Goal: Task Accomplishment & Management: Use online tool/utility

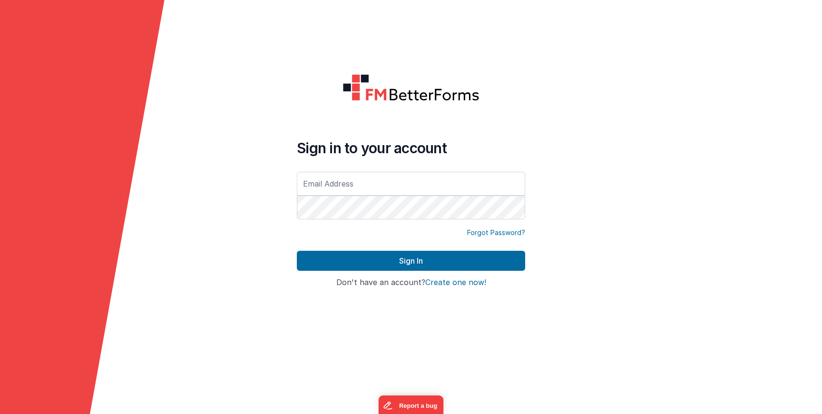
click at [322, 179] on input "text" at bounding box center [411, 184] width 228 height 24
type input "[PERSON_NAME][EMAIL_ADDRESS][DOMAIN_NAME]"
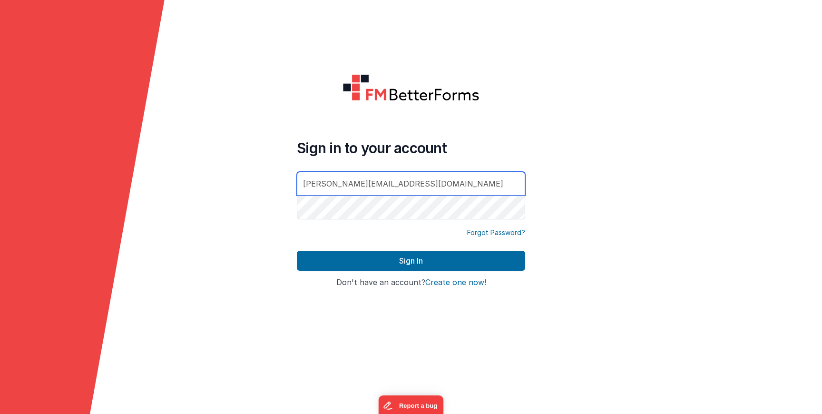
click at [297, 251] on button "Sign In" at bounding box center [411, 261] width 228 height 20
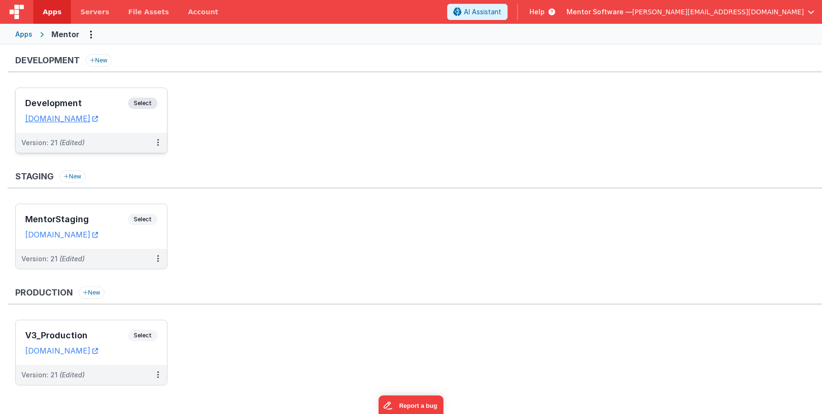
click at [152, 104] on span "Select" at bounding box center [142, 102] width 29 height 11
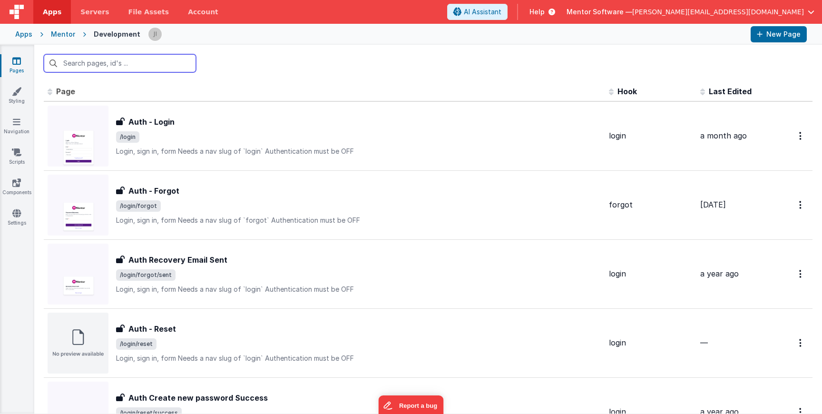
click at [134, 59] on input "text" at bounding box center [120, 63] width 152 height 18
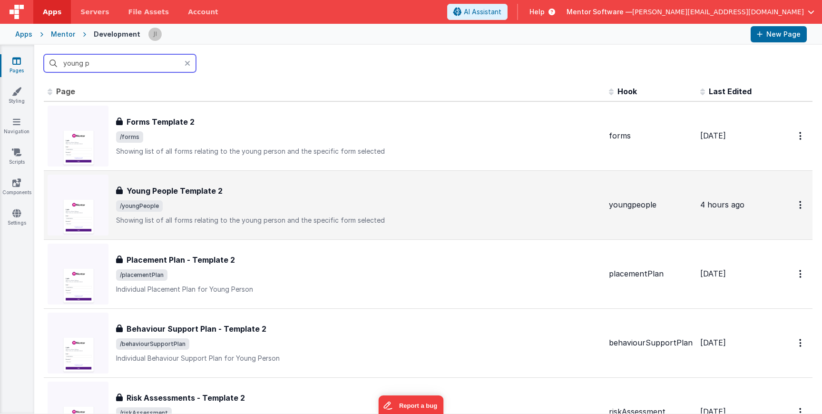
type input "young p"
click at [197, 199] on div "Young People Template 2 Young People Template 2 /youngPeople Showing list of al…" at bounding box center [358, 205] width 485 height 40
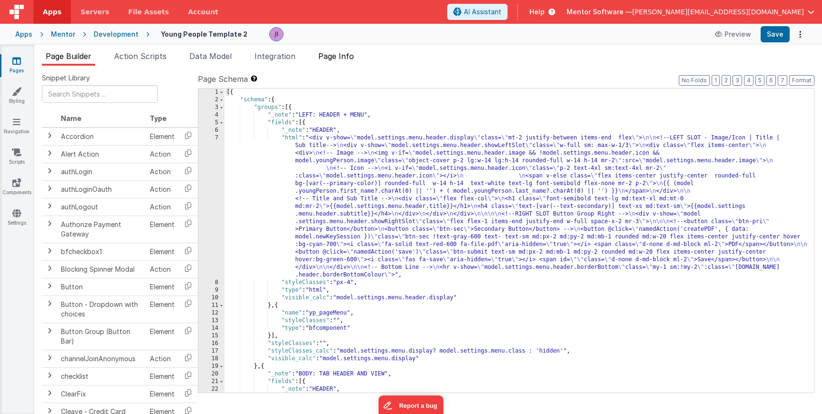
click at [338, 62] on li "Page Info" at bounding box center [335, 57] width 43 height 15
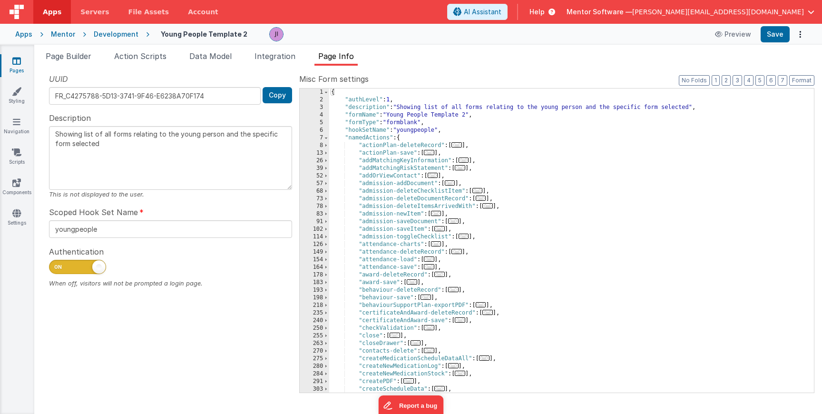
click at [396, 277] on div "{ "authLevel" : 1 , "description" : "Showing list of all forms relating to the …" at bounding box center [571, 247] width 484 height 319
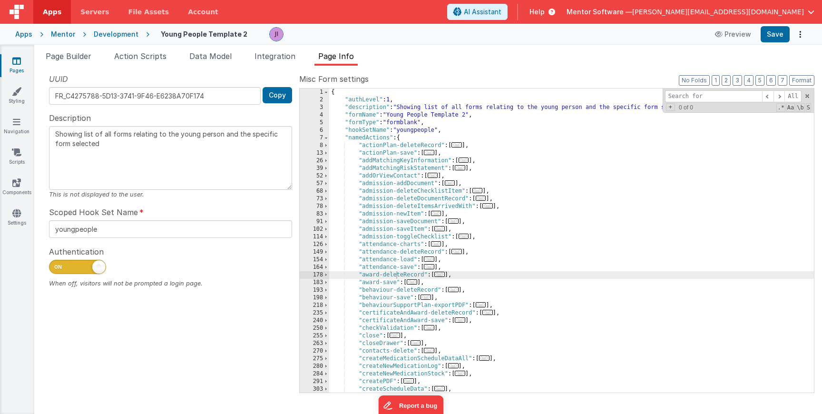
click at [439, 276] on span "..." at bounding box center [439, 273] width 10 height 5
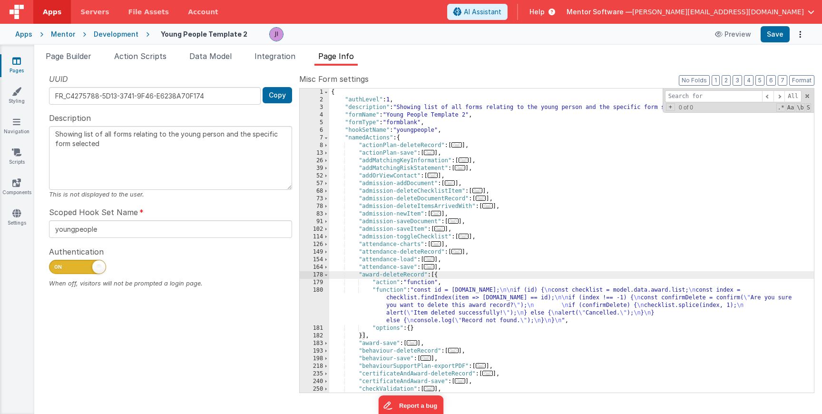
click at [435, 312] on div "{ "authLevel" : 1 , "description" : "Showing list of all forms relating to the …" at bounding box center [571, 247] width 484 height 319
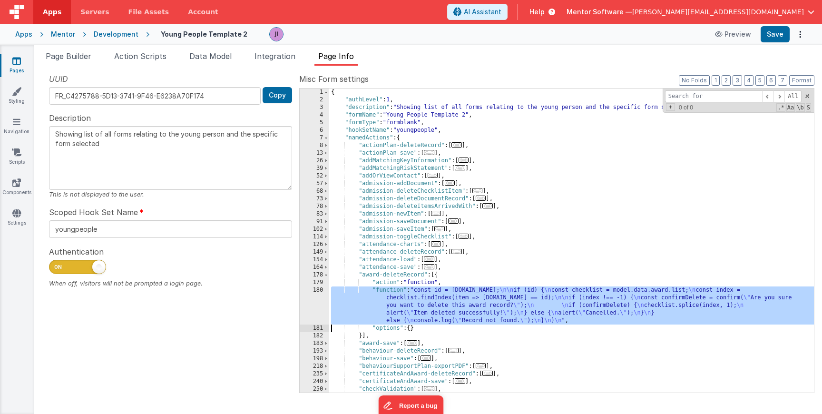
click at [318, 307] on div "180" at bounding box center [314, 305] width 29 height 38
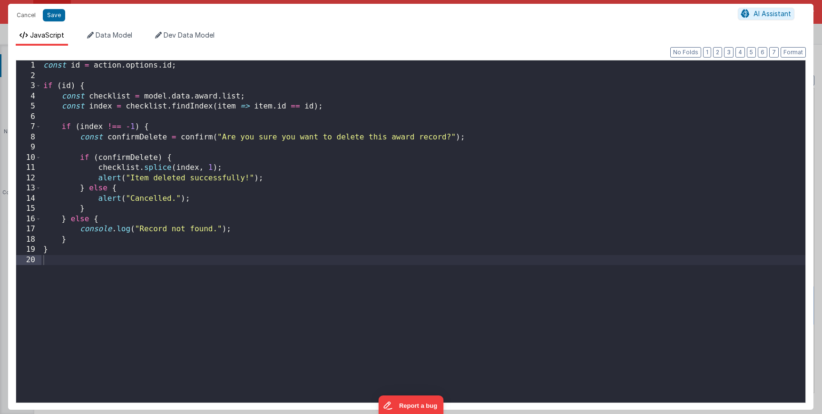
click at [318, 307] on div "const id = action . options . id ; if ( id ) { const checklist = model . data .…" at bounding box center [423, 242] width 764 height 365
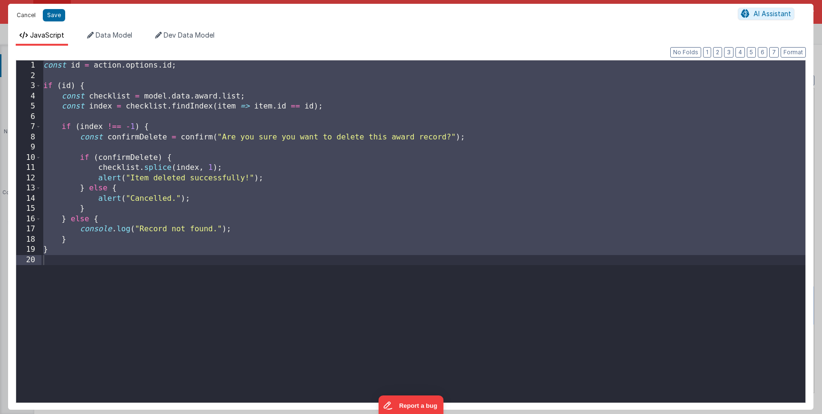
click at [22, 13] on button "Cancel" at bounding box center [26, 15] width 29 height 13
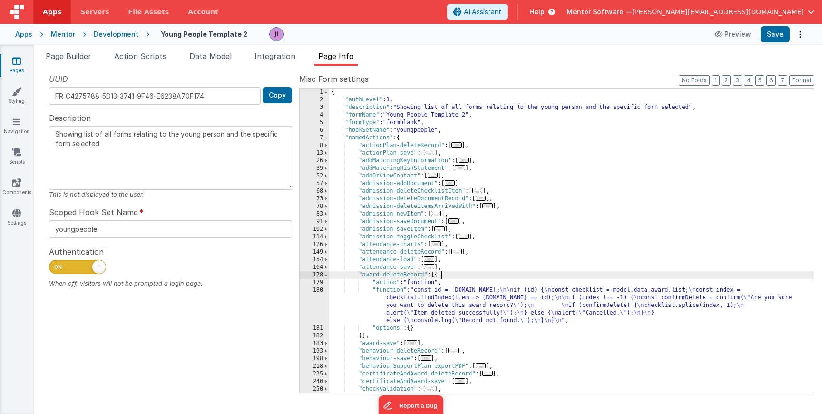
click at [558, 278] on div "{ "authLevel" : 1 , "description" : "Showing list of all forms relating to the …" at bounding box center [571, 247] width 484 height 319
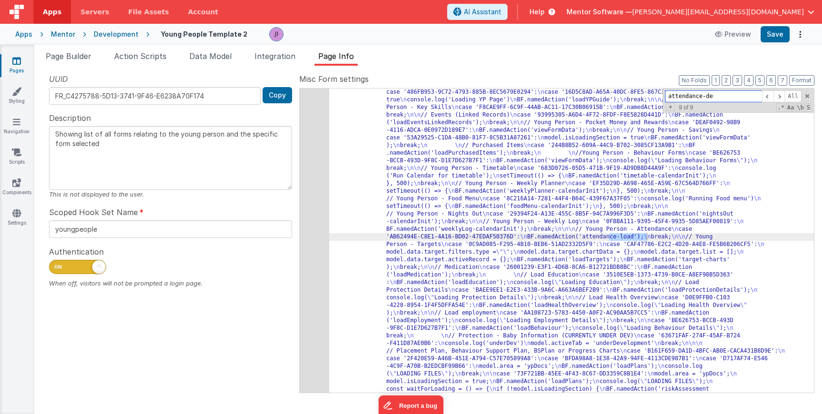
scroll to position [8, 0]
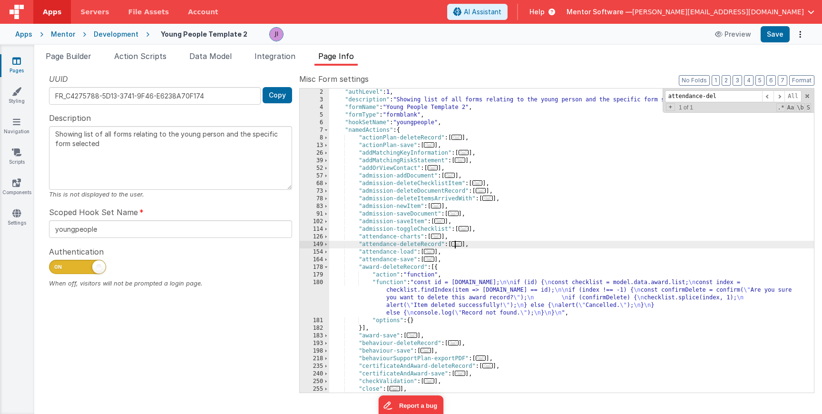
click at [455, 246] on span "..." at bounding box center [456, 243] width 10 height 5
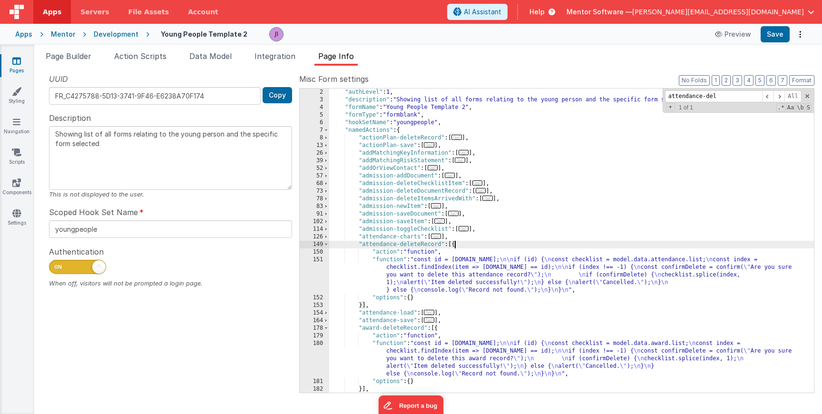
click at [461, 300] on div ""authLevel" : 1 , "description" : "Showing list of all forms relating to the yo…" at bounding box center [571, 247] width 484 height 319
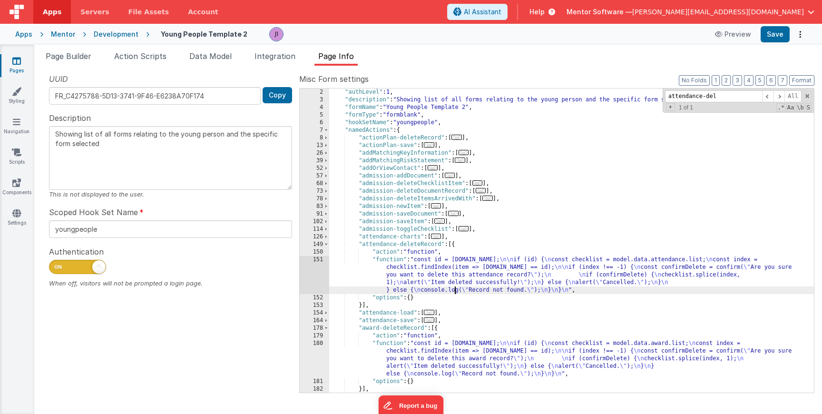
click at [456, 286] on div ""authLevel" : 1 , "description" : "Showing list of all forms relating to the yo…" at bounding box center [571, 247] width 484 height 319
click at [311, 263] on div "151" at bounding box center [314, 275] width 29 height 38
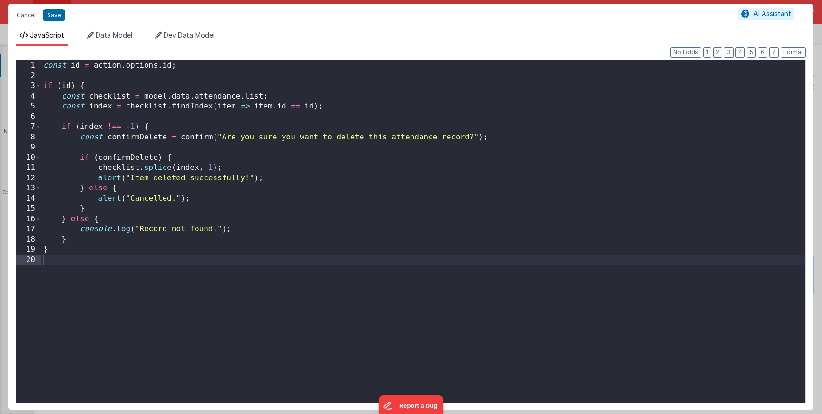
click at [275, 283] on div "const id = action . options . id ; if ( id ) { const checklist = model . data .…" at bounding box center [423, 241] width 764 height 362
drag, startPoint x: 142, startPoint y: 97, endPoint x: 260, endPoint y: 97, distance: 117.9
click at [260, 97] on div "const id = action . options . id ; if ( id ) { const checklist = model . data .…" at bounding box center [423, 241] width 764 height 362
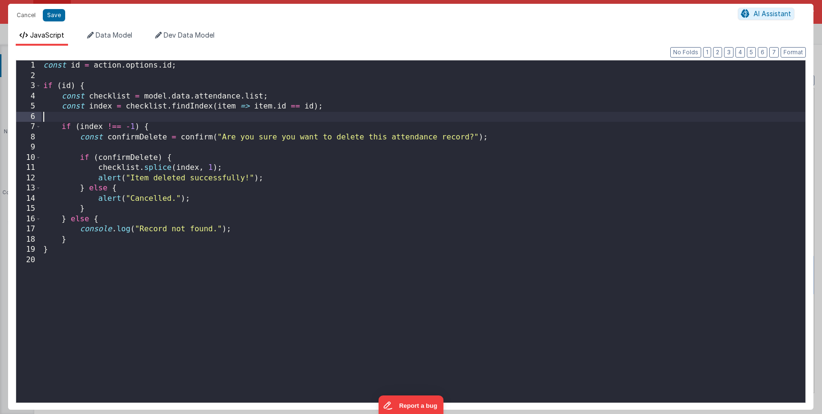
click at [289, 116] on div "const id = action . options . id ; if ( id ) { const checklist = model . data .…" at bounding box center [423, 241] width 764 height 362
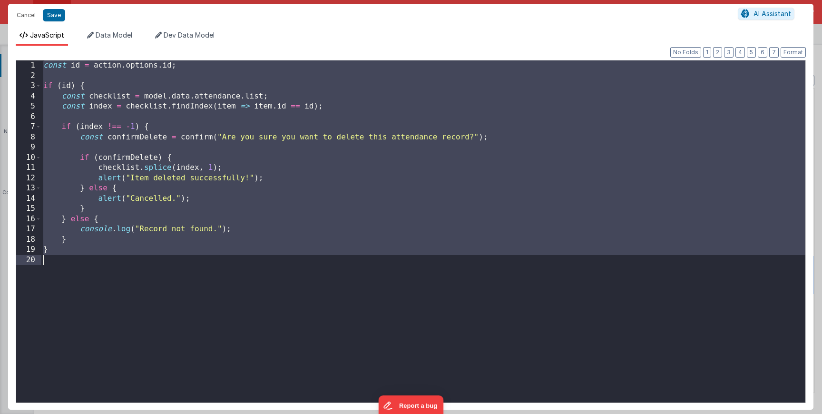
click at [485, 179] on div "const id = action . options . id ; if ( id ) { const checklist = model . data .…" at bounding box center [423, 241] width 764 height 362
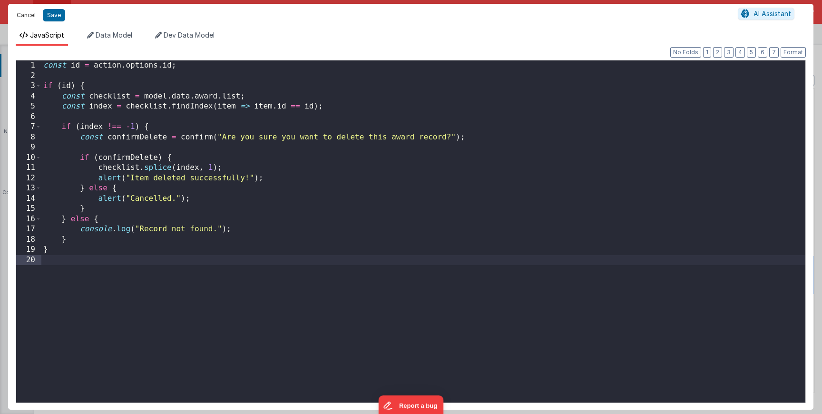
click at [22, 12] on button "Cancel" at bounding box center [26, 15] width 29 height 13
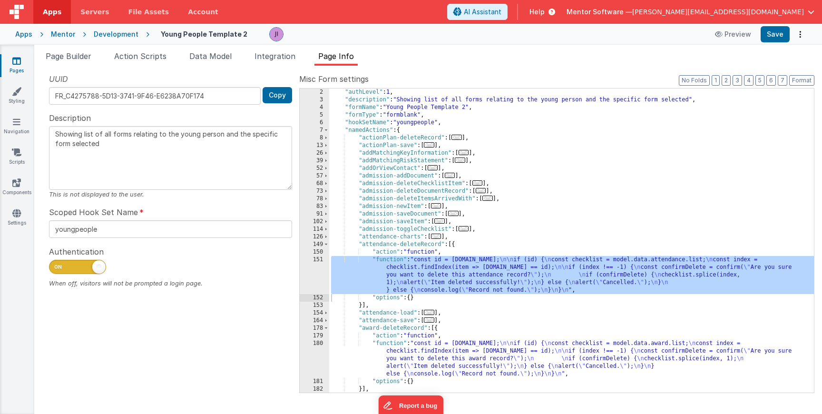
click at [477, 184] on span "..." at bounding box center [477, 182] width 10 height 5
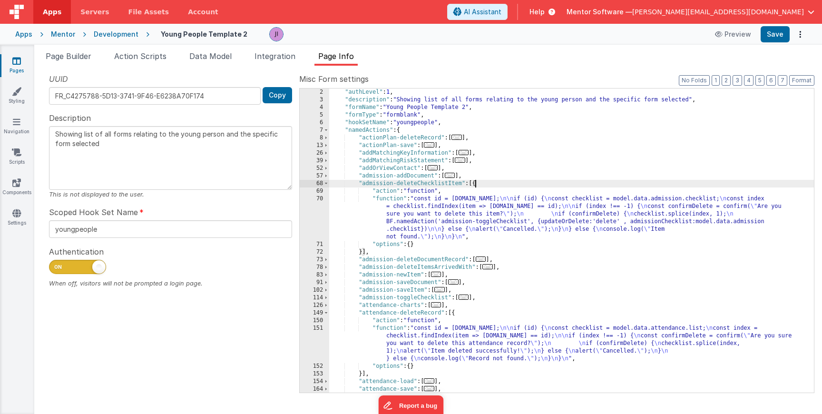
click at [456, 139] on span "..." at bounding box center [456, 137] width 10 height 5
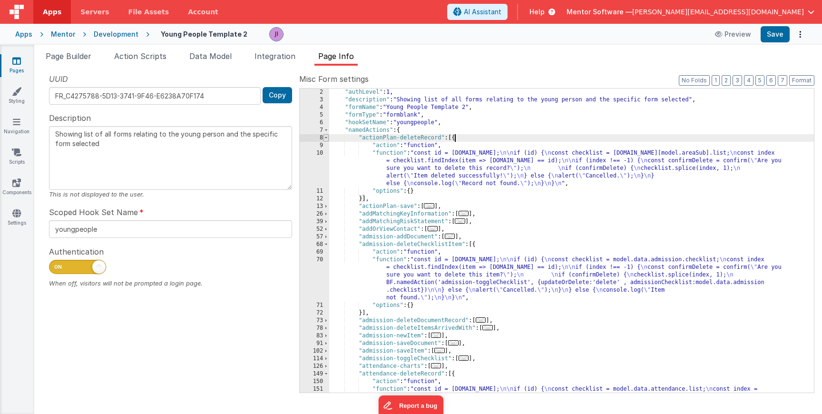
click at [325, 136] on span at bounding box center [325, 138] width 5 height 8
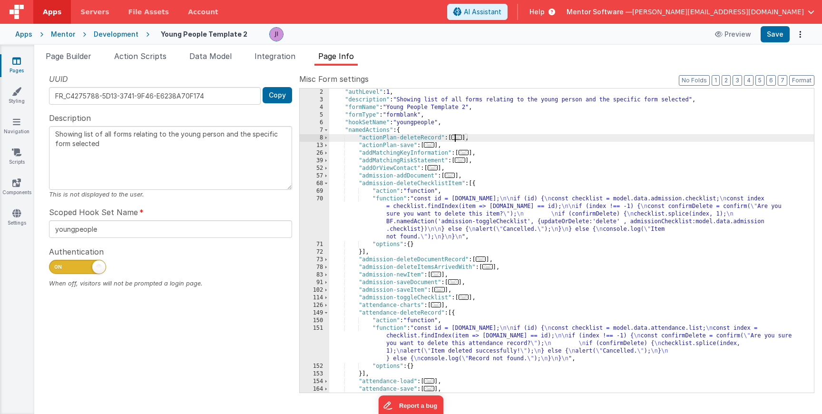
click at [362, 197] on div ""authLevel" : 1 , "description" : "Showing list of all forms relating to the yo…" at bounding box center [571, 247] width 484 height 319
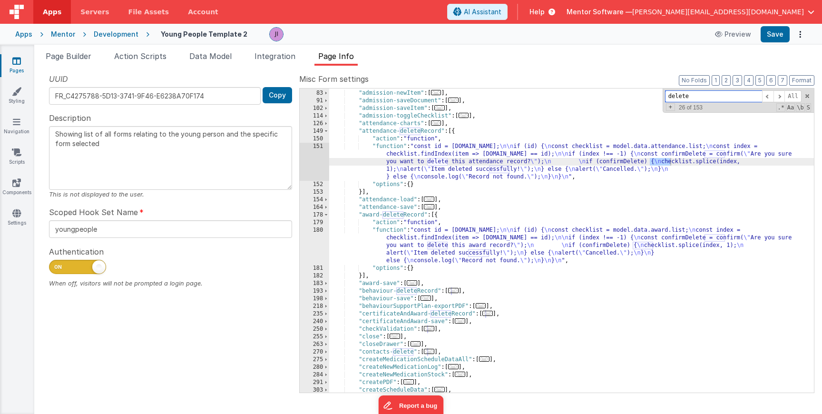
scroll to position [342, 0]
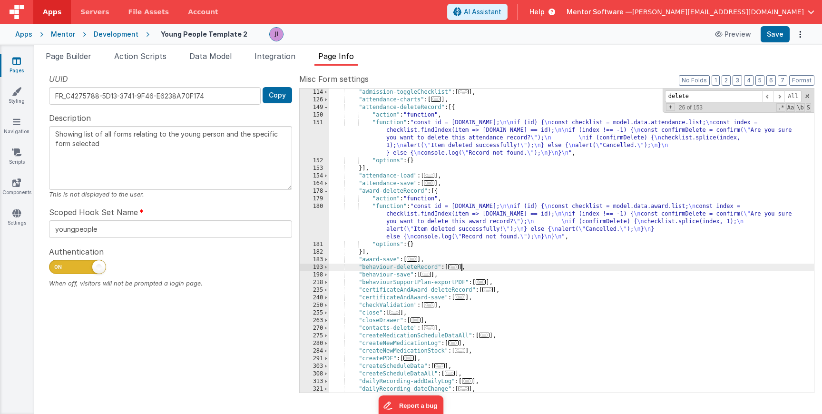
click at [458, 266] on span "..." at bounding box center [453, 266] width 10 height 5
click at [458, 267] on span "..." at bounding box center [453, 266] width 10 height 5
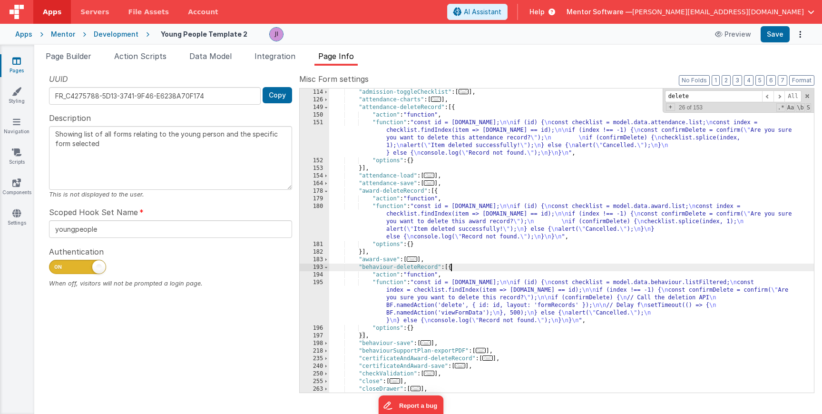
click at [439, 304] on div ""admission-toggleChecklist" : [ ... ] , "attendance-charts" : [ ... ] , "attend…" at bounding box center [571, 247] width 484 height 319
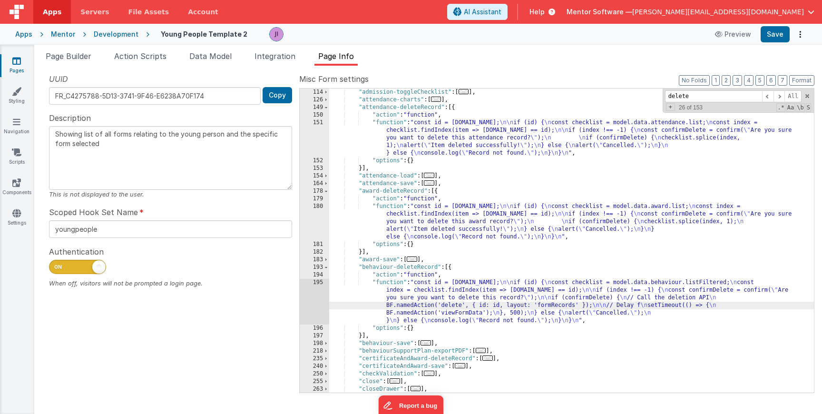
click at [314, 291] on div "195" at bounding box center [314, 302] width 29 height 46
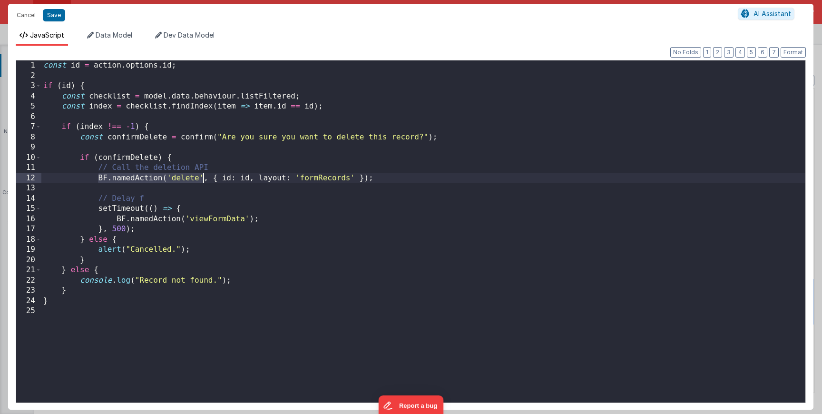
drag, startPoint x: 99, startPoint y: 180, endPoint x: 204, endPoint y: 179, distance: 104.6
click at [204, 179] on div "const id = action . options . id ; if ( id ) { const checklist = model . data .…" at bounding box center [423, 241] width 764 height 362
click at [16, 16] on button "Cancel" at bounding box center [26, 15] width 29 height 13
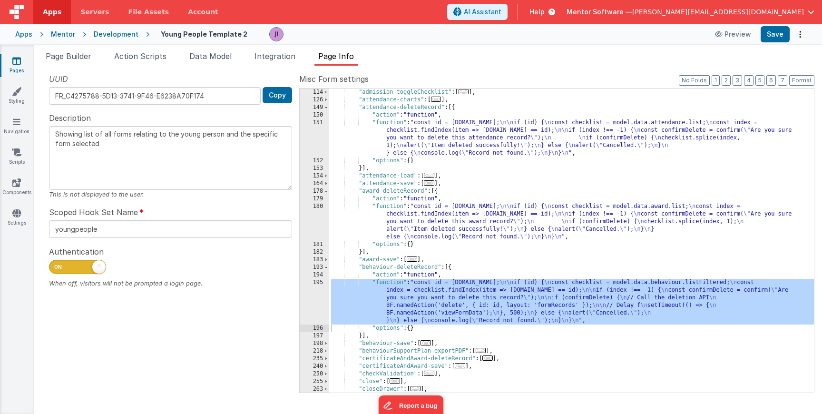
click at [399, 201] on div ""admission-toggleChecklist" : [ ... ] , "attendance-charts" : [ ... ] , "attend…" at bounding box center [571, 247] width 484 height 319
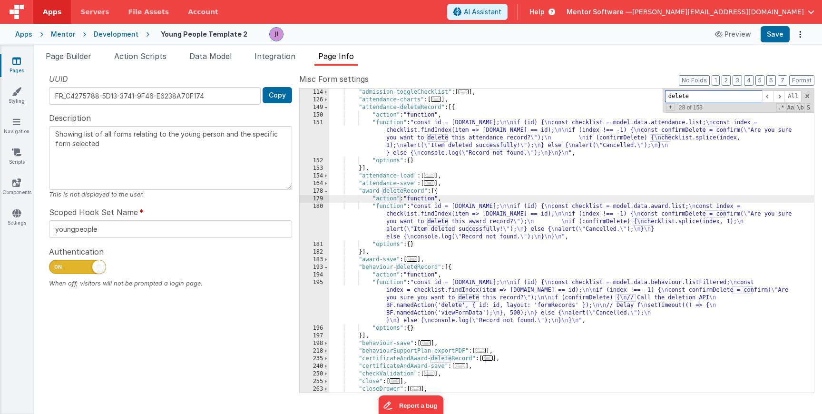
paste input "BF.namedAction('delete'"
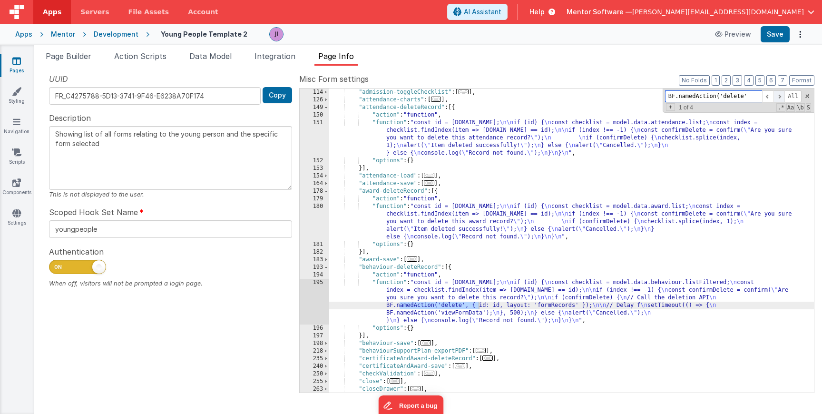
click at [778, 96] on span at bounding box center [778, 96] width 11 height 12
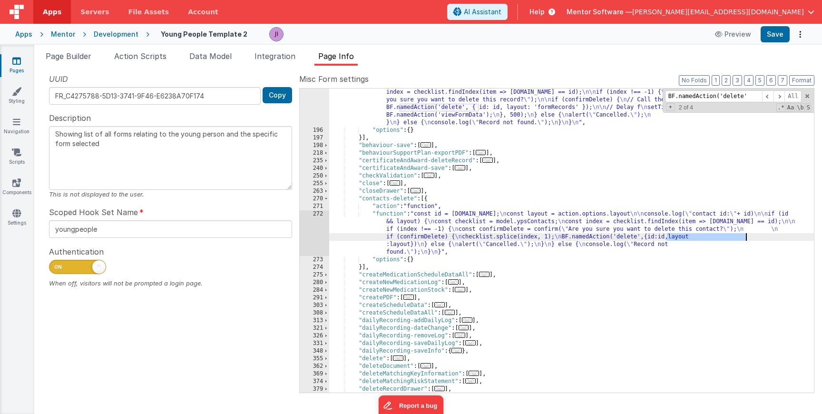
click at [315, 231] on div "272" at bounding box center [314, 233] width 29 height 46
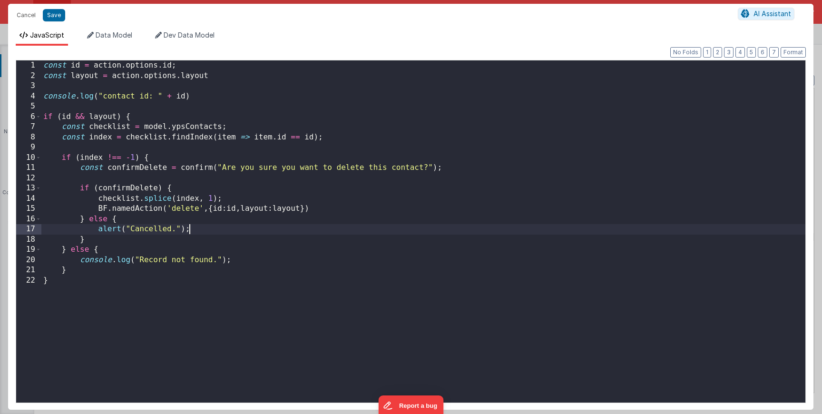
click at [315, 231] on div "const id = action . options . id ; const layout = action . options . layout con…" at bounding box center [423, 241] width 764 height 362
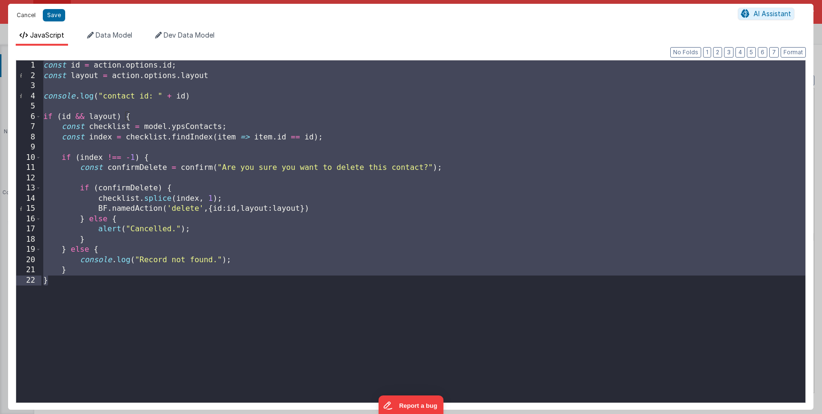
click at [25, 20] on button "Cancel" at bounding box center [26, 15] width 29 height 13
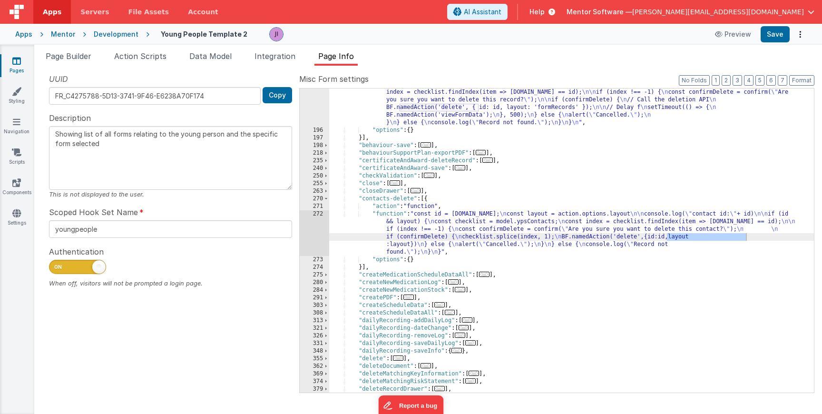
click at [353, 111] on div ""function" : "const id = [DOMAIN_NAME]; \n\n if (id) { \n const checklist = mod…" at bounding box center [571, 259] width 484 height 357
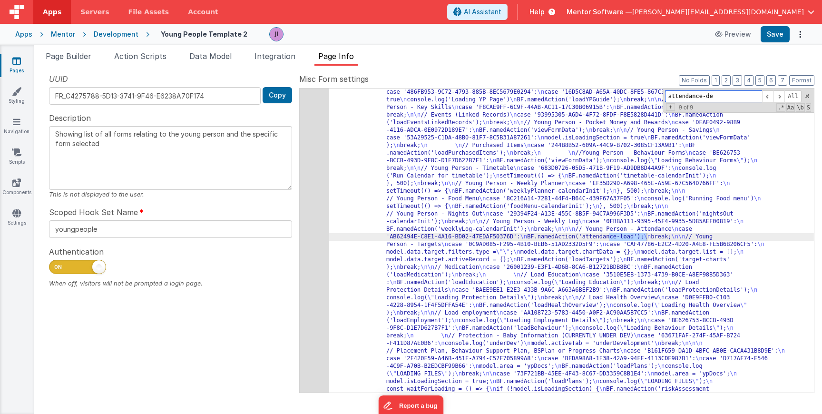
scroll to position [205, 0]
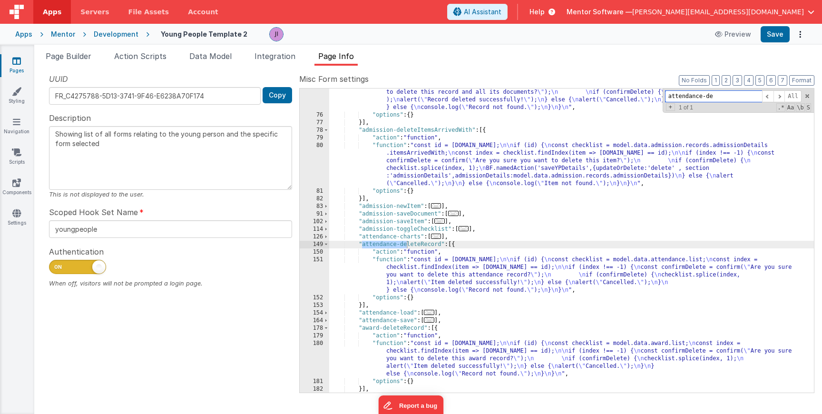
type input "attendance-de"
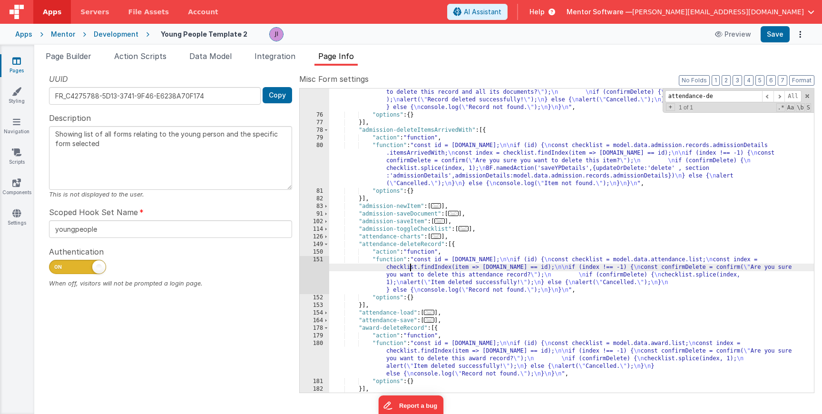
click at [410, 267] on div ""function" : "const id = [DOMAIN_NAME]; \n\n if (id) { \n const list = model.da…" at bounding box center [571, 247] width 484 height 349
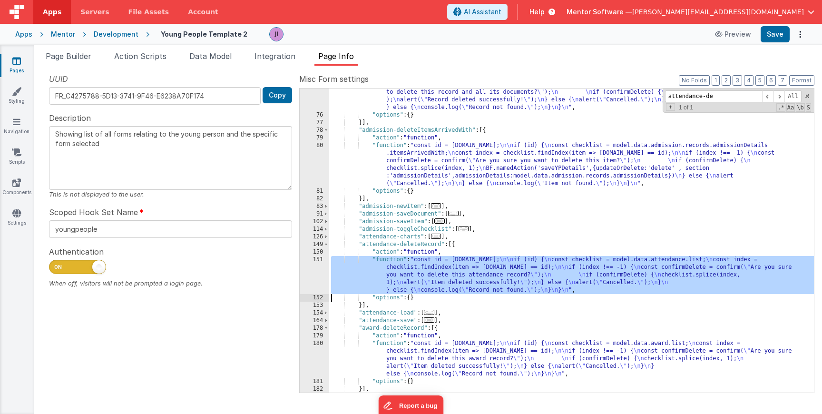
click at [322, 267] on div "151" at bounding box center [314, 275] width 29 height 38
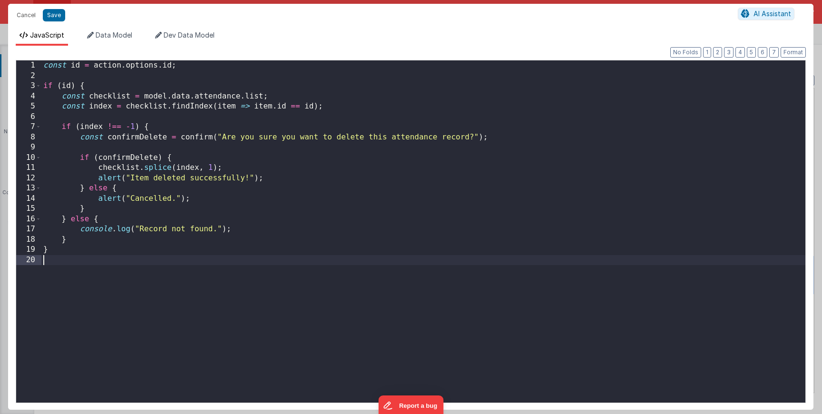
click at [322, 267] on div "const id = action . options . id ; if ( id ) { const checklist = model . data .…" at bounding box center [423, 241] width 764 height 362
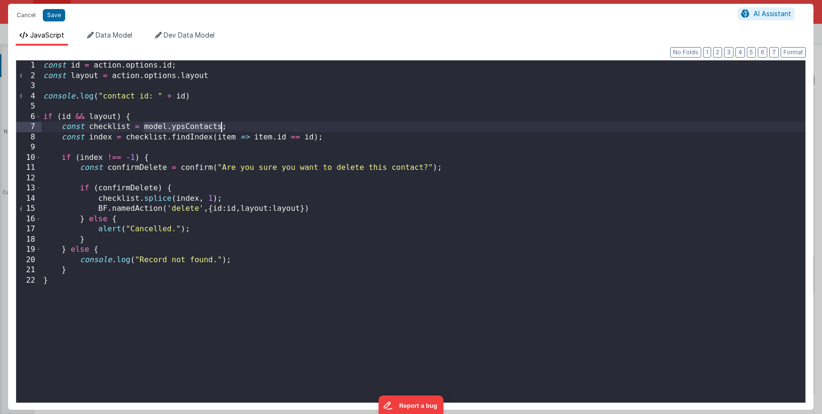
drag, startPoint x: 145, startPoint y: 127, endPoint x: 221, endPoint y: 125, distance: 76.6
click at [221, 125] on div "const id = action . options . id ; const layout = action . options . layout con…" at bounding box center [423, 241] width 764 height 362
click at [404, 171] on div "const id = action . options . id ; const layout = action . options . layout con…" at bounding box center [423, 241] width 764 height 362
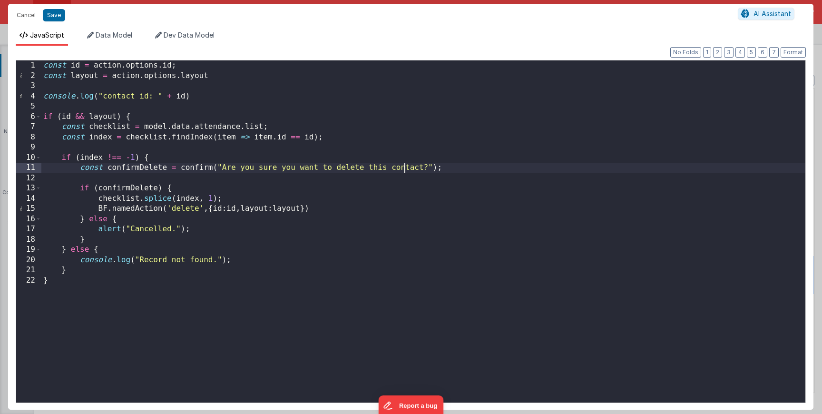
click at [404, 171] on div "const id = action . options . id ; const layout = action . options . layout con…" at bounding box center [423, 241] width 764 height 362
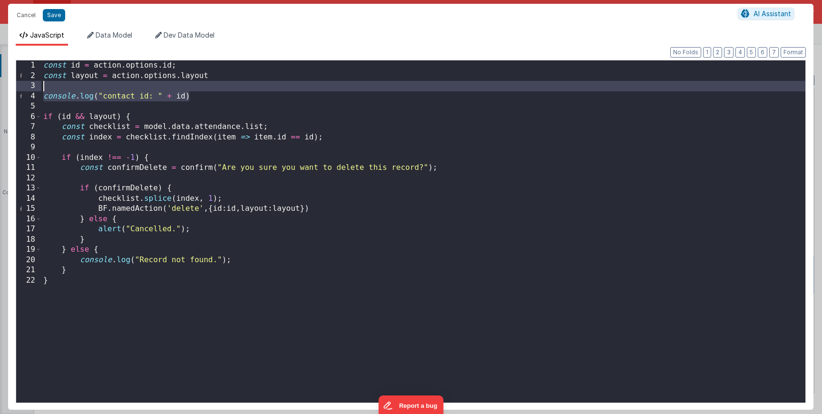
drag, startPoint x: 202, startPoint y: 97, endPoint x: 222, endPoint y: 86, distance: 22.8
click at [222, 86] on div "const id = action . options . id ; const layout = action . options . layout con…" at bounding box center [423, 241] width 764 height 362
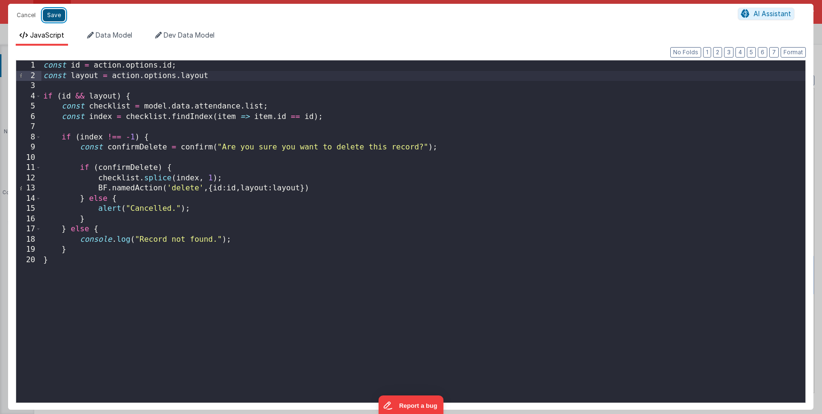
click at [56, 15] on button "Save" at bounding box center [54, 15] width 22 height 12
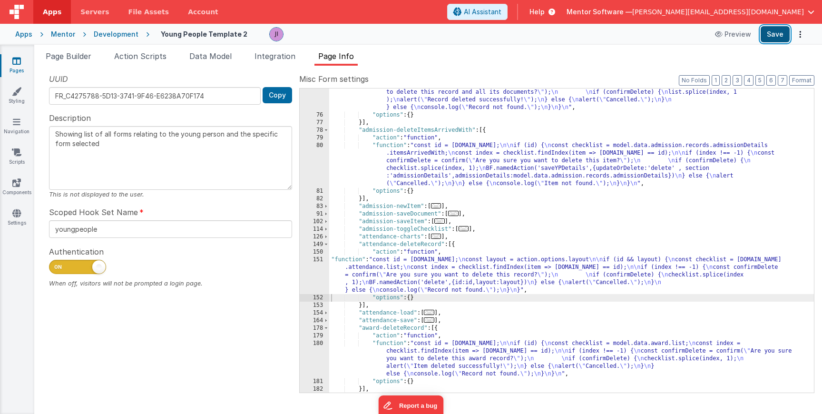
click at [777, 30] on button "Save" at bounding box center [774, 34] width 29 height 16
click at [374, 261] on div ""function" : "const id = [DOMAIN_NAME]; \n\n if (id) { \n const list = model.da…" at bounding box center [571, 247] width 484 height 349
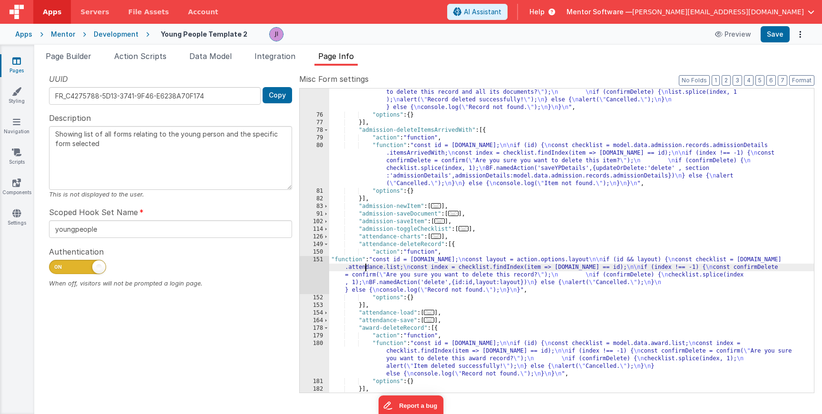
click at [366, 270] on div ""function" : "const id = [DOMAIN_NAME]; \n\n if (id) { \n const list = model.da…" at bounding box center [571, 247] width 484 height 349
click at [312, 270] on div "151" at bounding box center [314, 275] width 29 height 38
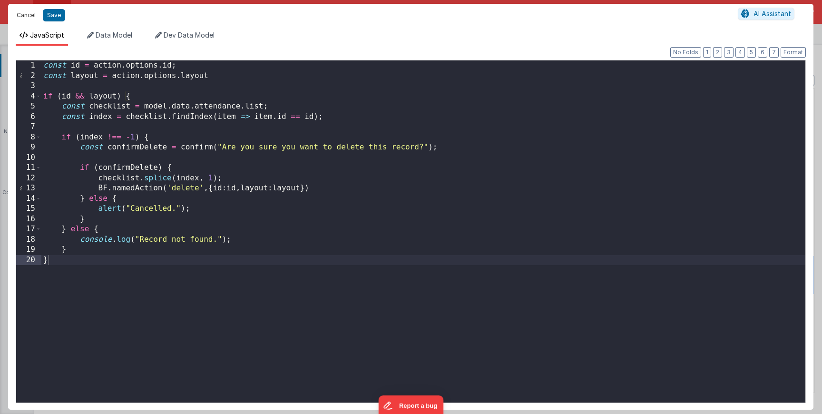
click at [24, 15] on button "Cancel" at bounding box center [26, 15] width 29 height 13
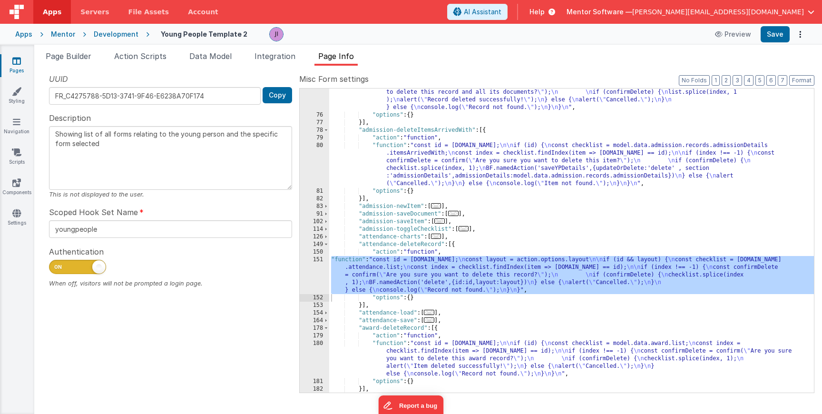
click at [431, 281] on div ""function" : "const id = [DOMAIN_NAME]; \n\n if (id) { \n const list = model.da…" at bounding box center [571, 247] width 484 height 349
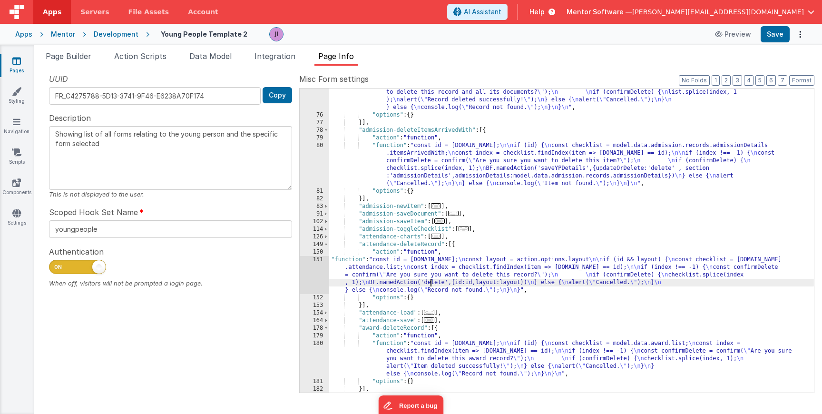
click at [96, 82] on div "UUID FR_C4275788-5D13-3741-9F46-E6238A70F174 Copy" at bounding box center [170, 88] width 243 height 31
click at [87, 67] on div "Snippet Library Name Type Accordion Element Alert Action Action authLogin Actio…" at bounding box center [427, 240] width 787 height 348
click at [87, 64] on li "Page Builder" at bounding box center [68, 57] width 53 height 15
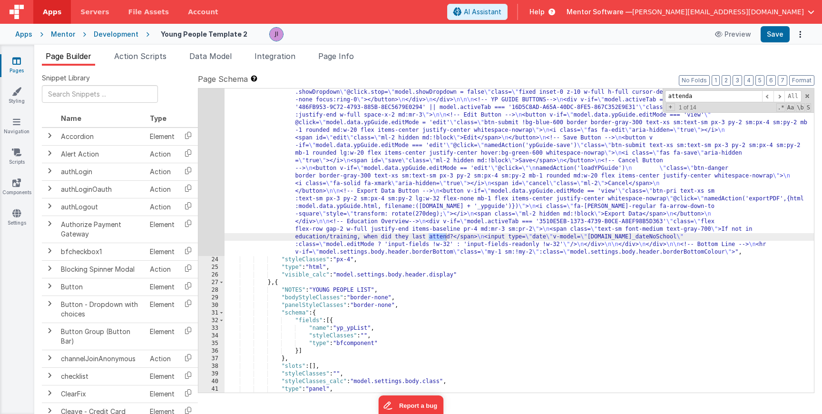
scroll to position [5014, 0]
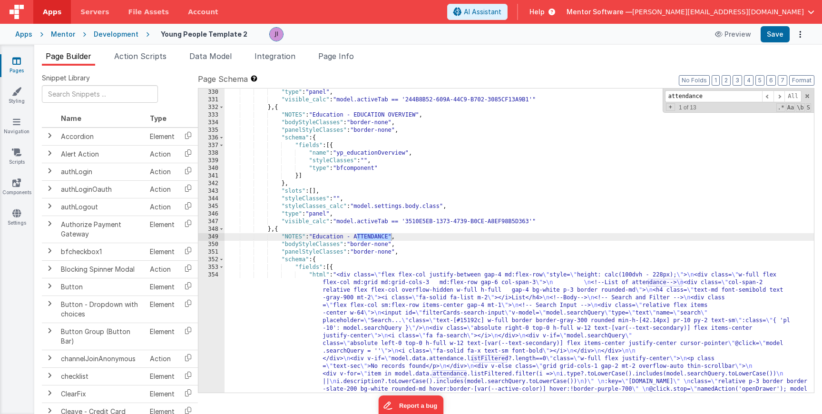
type input "attendance"
click at [335, 319] on div ""type" : "panel" , "visible_calc" : "model.activeTab == '244B8B52-609A-44C9-B70…" at bounding box center [518, 388] width 589 height 600
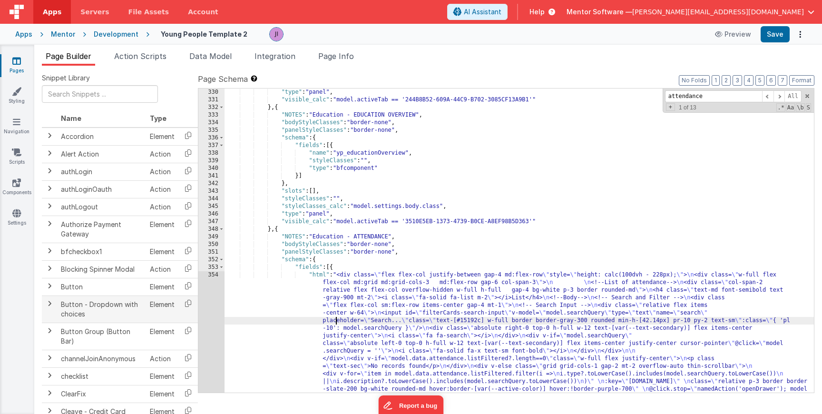
click at [192, 319] on td at bounding box center [187, 308] width 19 height 27
click at [200, 319] on div "354" at bounding box center [211, 415] width 26 height 289
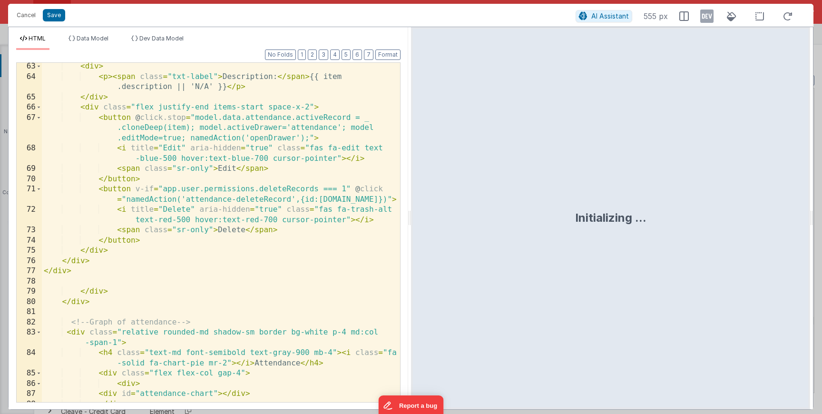
scroll to position [868, 0]
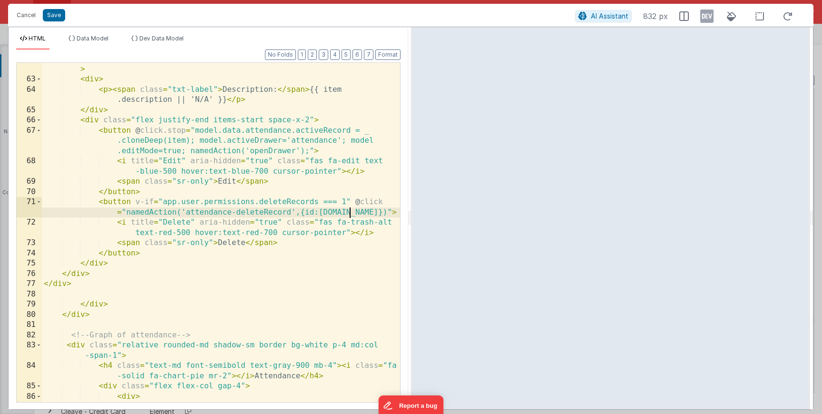
click at [351, 214] on div "< div class = "flex flex-wrap justify-between items-start md:space-x-2 mt-2" > …" at bounding box center [221, 239] width 358 height 370
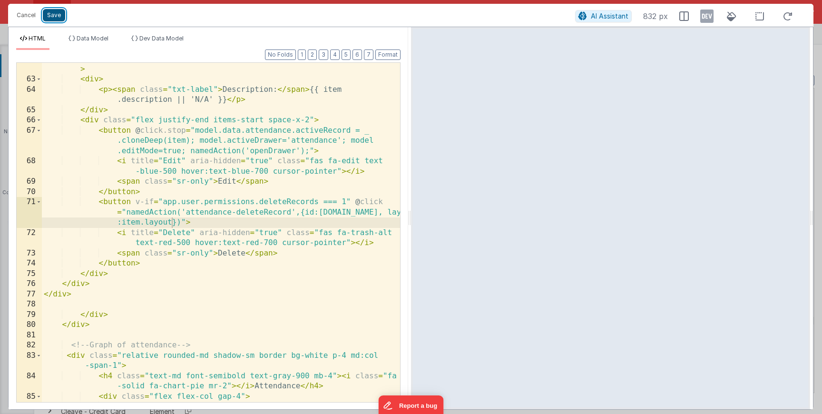
click at [56, 19] on button "Save" at bounding box center [54, 15] width 22 height 12
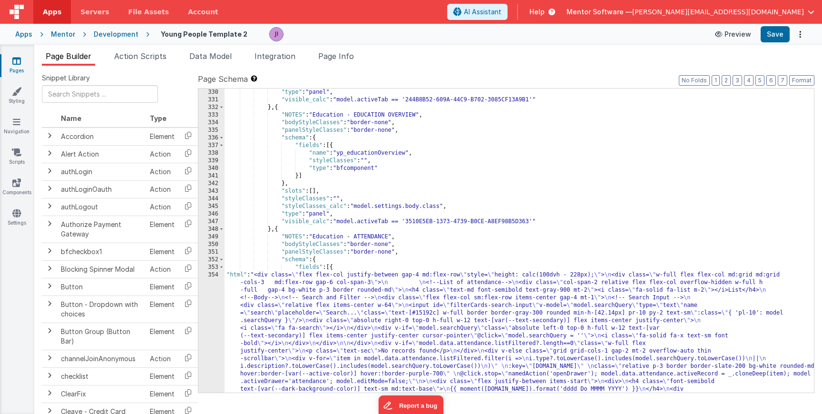
scroll to position [5024, 0]
click at [767, 37] on button "Save" at bounding box center [774, 34] width 29 height 16
click at [321, 359] on div ""type" : "panel" , "visible_calc" : "model.activeTab == '244B8B52-609A-44C9-B70…" at bounding box center [518, 369] width 589 height 562
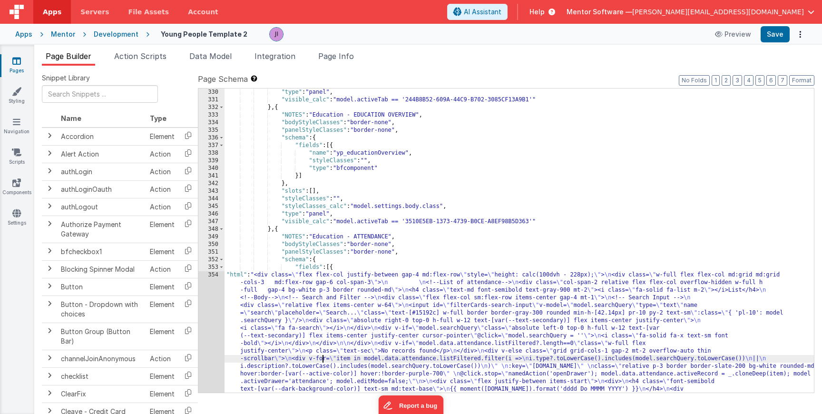
scroll to position [5137, 0]
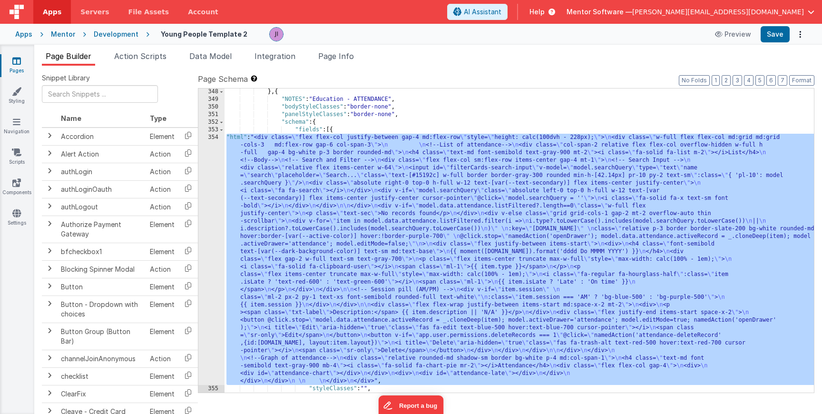
click at [210, 320] on div "354" at bounding box center [211, 259] width 26 height 251
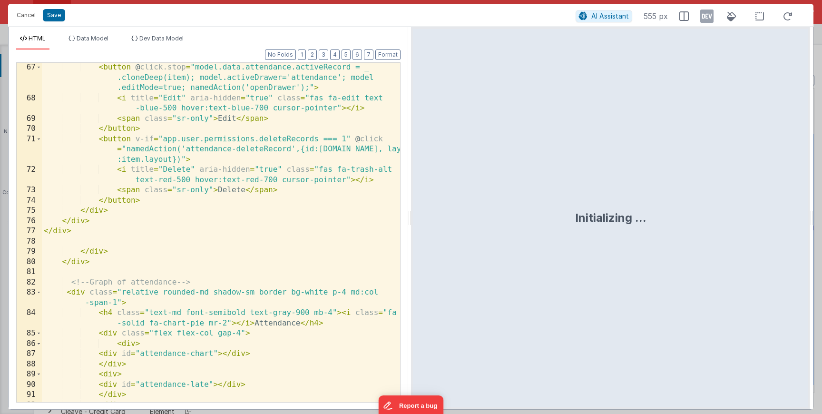
scroll to position [926, 0]
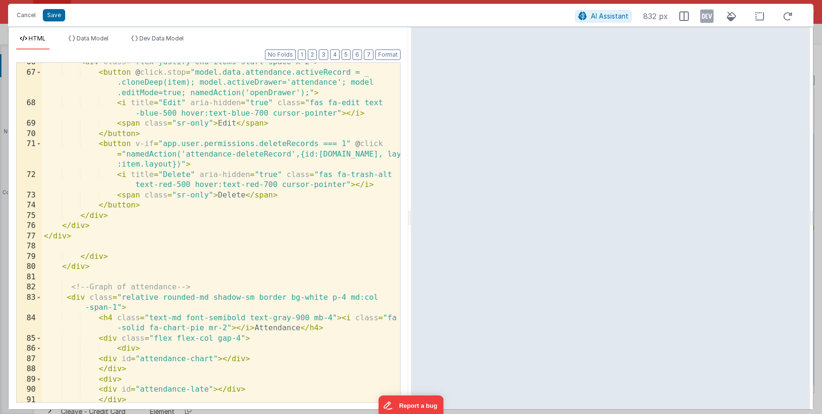
click at [380, 143] on div "< div class = "flex justify-end items-start space-x-2" > < button @ click.stop …" at bounding box center [221, 236] width 358 height 359
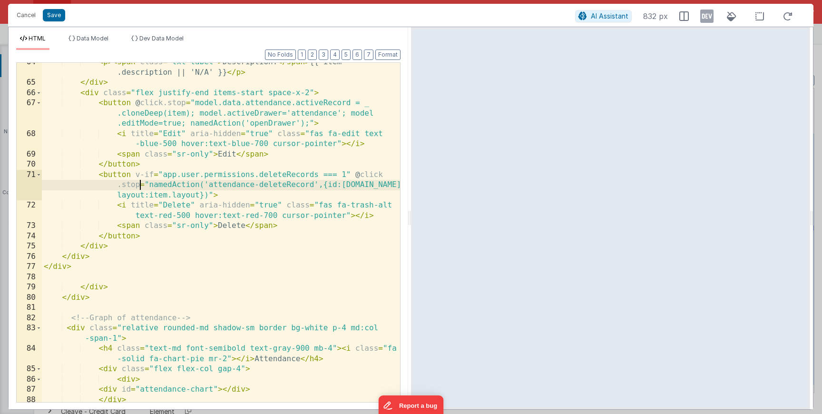
scroll to position [885, 0]
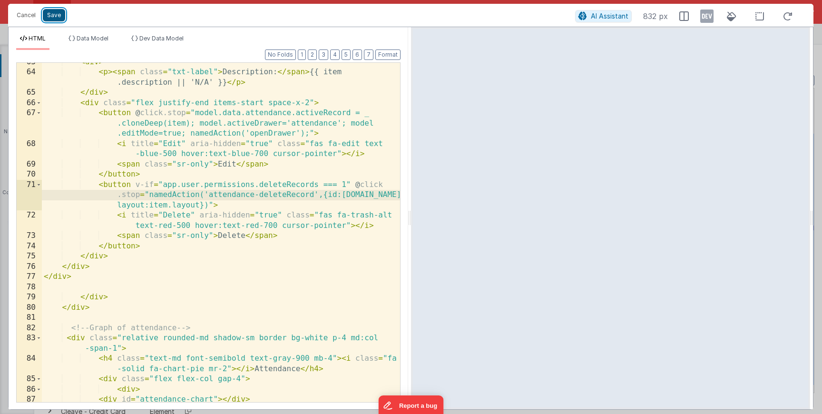
click at [56, 18] on button "Save" at bounding box center [54, 15] width 22 height 12
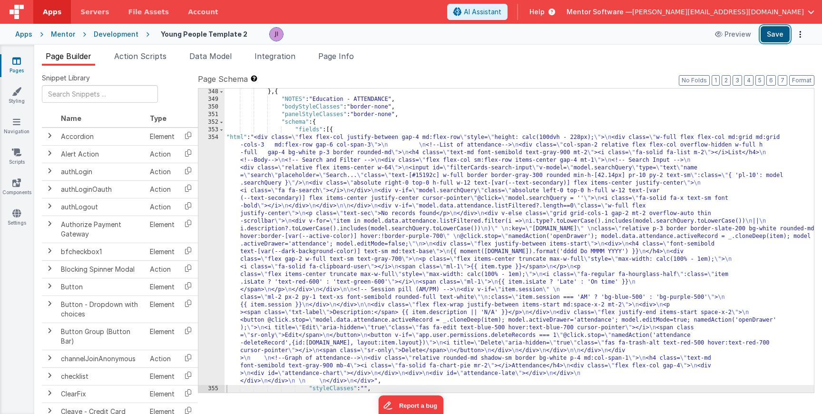
click at [774, 32] on button "Save" at bounding box center [774, 34] width 29 height 16
click at [236, 196] on div "} , { "NOTES" : "Education - ATTENDANCE" , "bodyStyleClasses" : "border-none" ,…" at bounding box center [518, 247] width 589 height 319
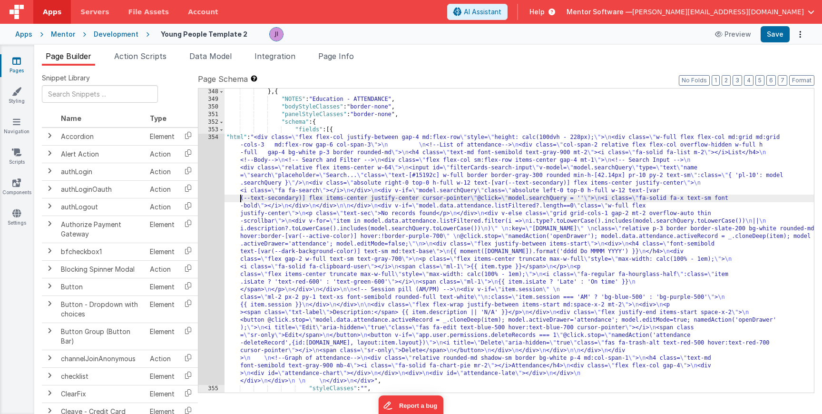
click at [210, 197] on div "354" at bounding box center [211, 259] width 26 height 251
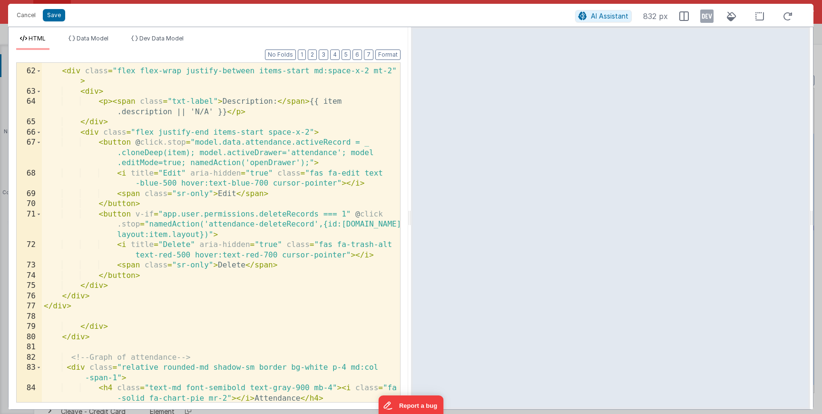
scroll to position [855, 0]
click at [185, 143] on div "< div class = "flex flex-wrap justify-between items-start md:space-x-2 mt-2" > …" at bounding box center [221, 235] width 358 height 359
click at [56, 13] on button "Save" at bounding box center [54, 15] width 22 height 12
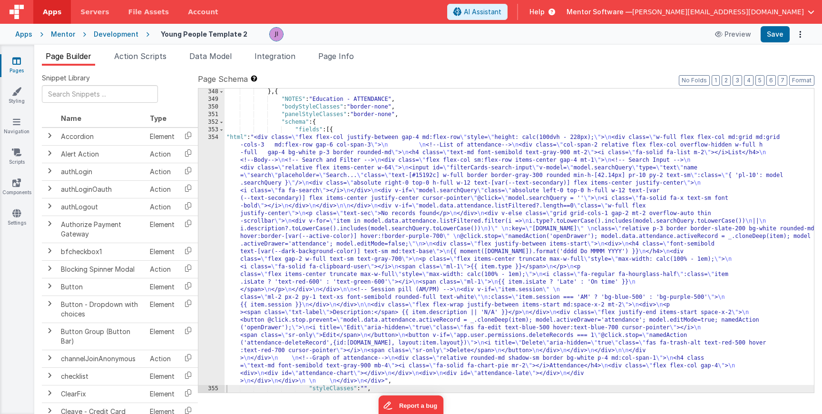
click at [277, 280] on div "} , { "NOTES" : "Education - ATTENDANCE" , "bodyStyleClasses" : "border-none" ,…" at bounding box center [518, 247] width 589 height 319
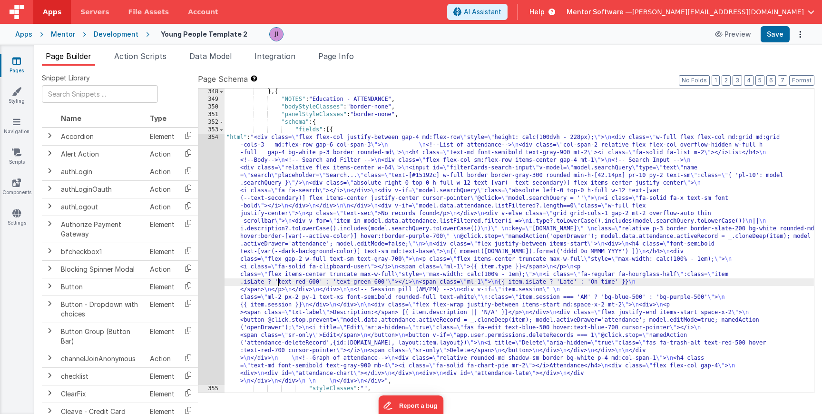
click at [223, 253] on div "354" at bounding box center [211, 259] width 26 height 251
click at [200, 250] on div "354" at bounding box center [211, 259] width 26 height 251
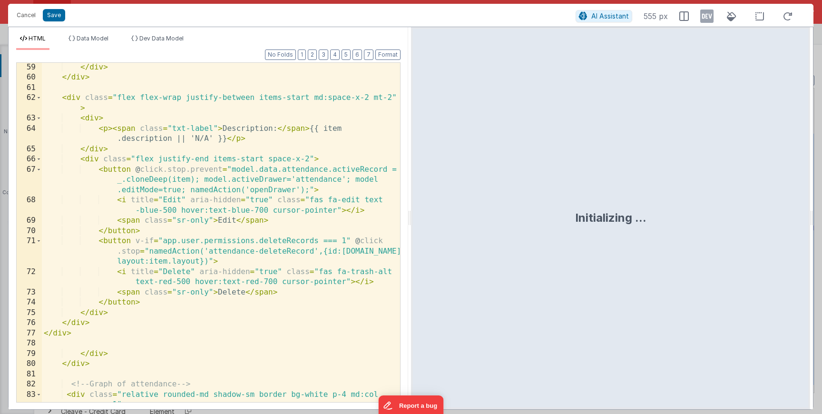
scroll to position [794, 0]
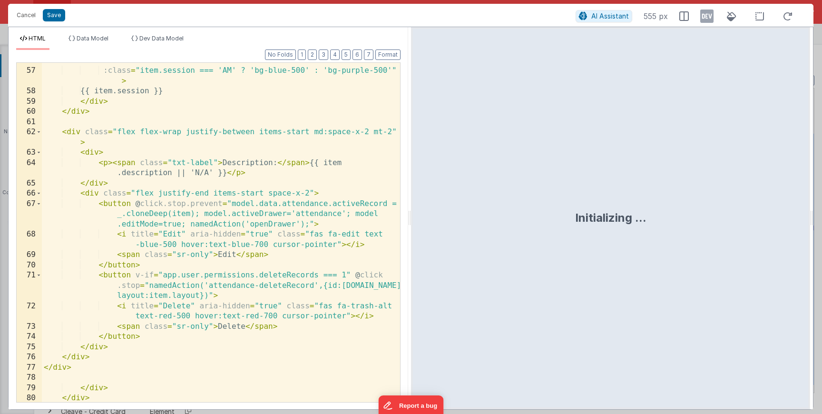
click at [206, 202] on div "class = "ml-2 px-2 py-1 text-xs font-semibold rounded-full text -white" :class …" at bounding box center [221, 230] width 358 height 370
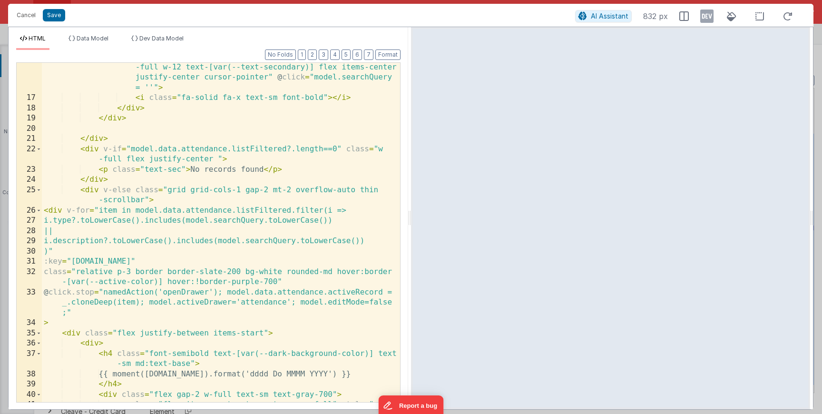
scroll to position [257, 0]
click at [95, 291] on div "< div v-if = "model.searchQuery" class = "absolute left-0 top-0 h -full w-12 te…" at bounding box center [221, 251] width 358 height 400
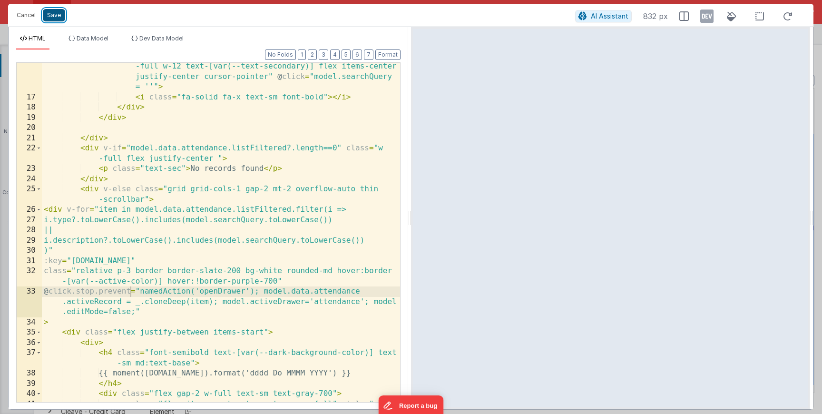
click at [49, 17] on button "Save" at bounding box center [54, 15] width 22 height 12
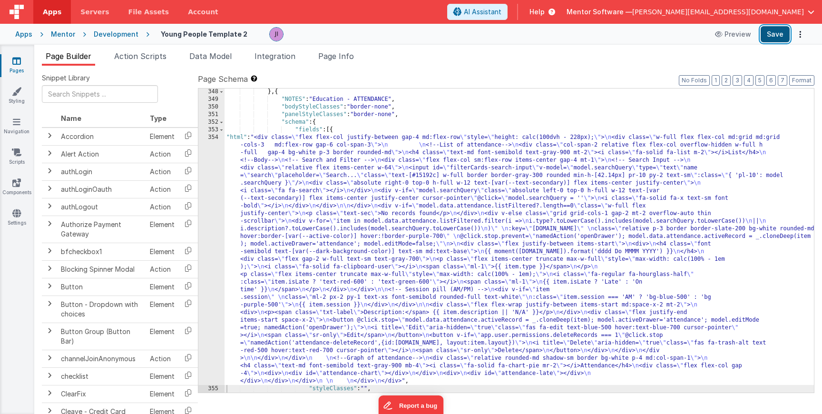
click at [775, 30] on button "Save" at bounding box center [774, 34] width 29 height 16
click at [153, 50] on li "Action Scripts" at bounding box center [140, 57] width 60 height 15
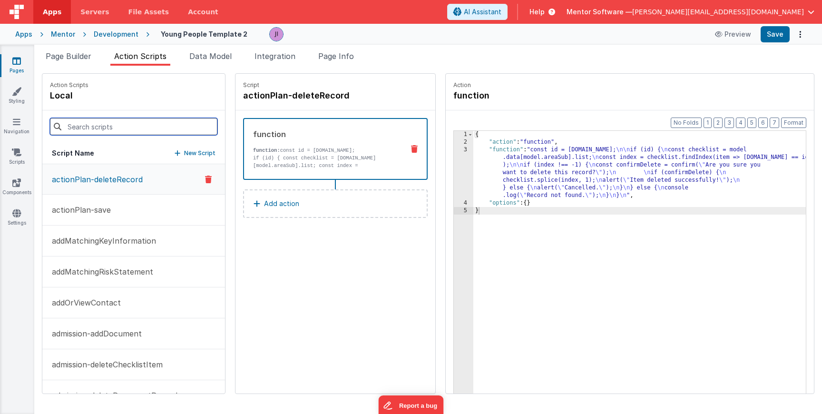
click at [127, 121] on input at bounding box center [133, 126] width 167 height 17
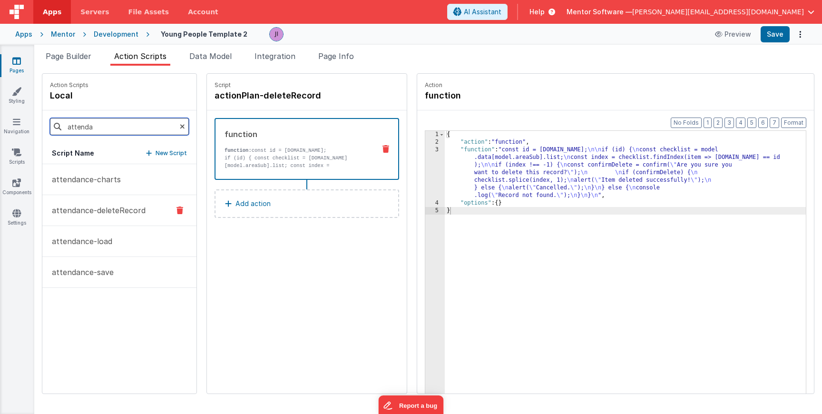
type input "attenda"
click at [118, 202] on button "attendance-deleteRecord" at bounding box center [119, 210] width 154 height 31
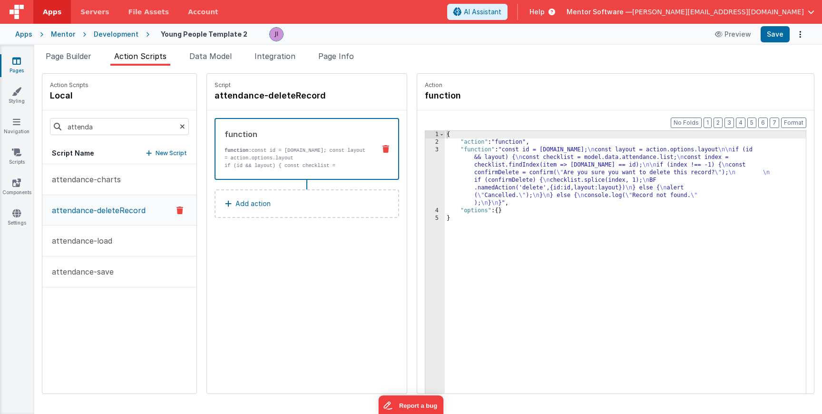
click at [474, 193] on div "{ "action" : "function" , "function" : "const id = [DOMAIN_NAME]; \n const layo…" at bounding box center [625, 284] width 361 height 307
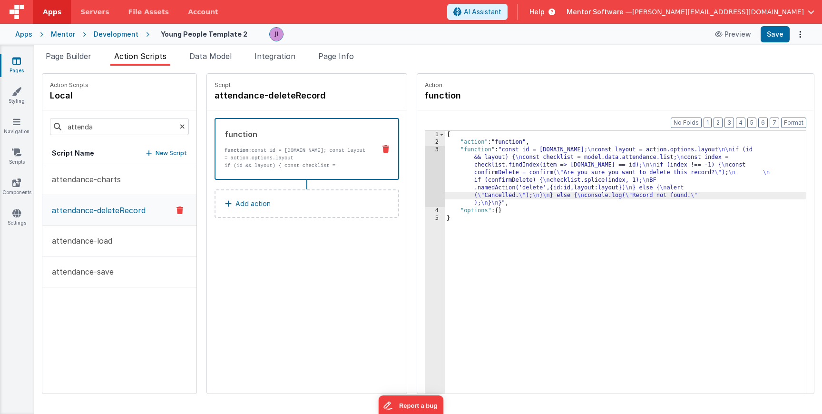
click at [425, 175] on div "3" at bounding box center [434, 176] width 19 height 61
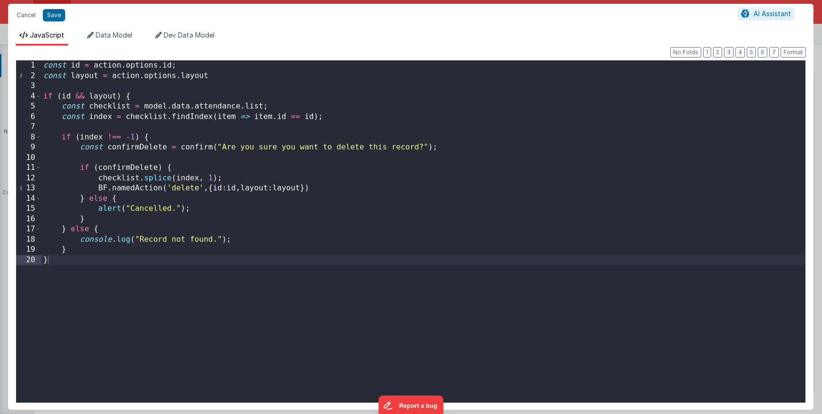
click at [213, 78] on div "const id = action . options . id ; const layout = action . options . layout if …" at bounding box center [423, 241] width 764 height 362
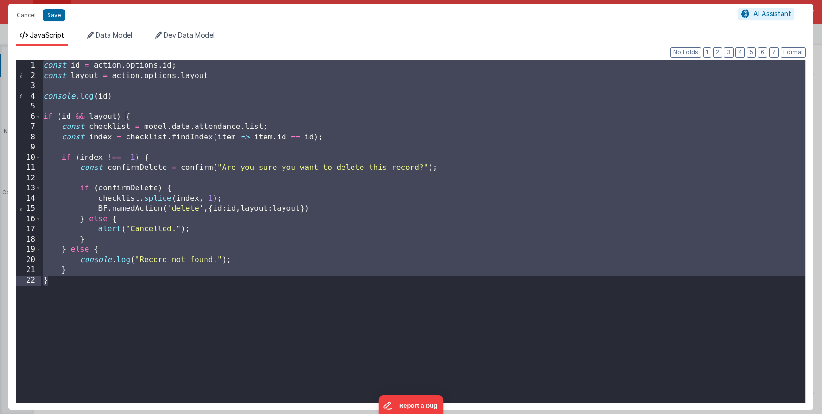
click at [143, 90] on div "const id = action . options . id ; const layout = action . options . layout con…" at bounding box center [423, 241] width 764 height 362
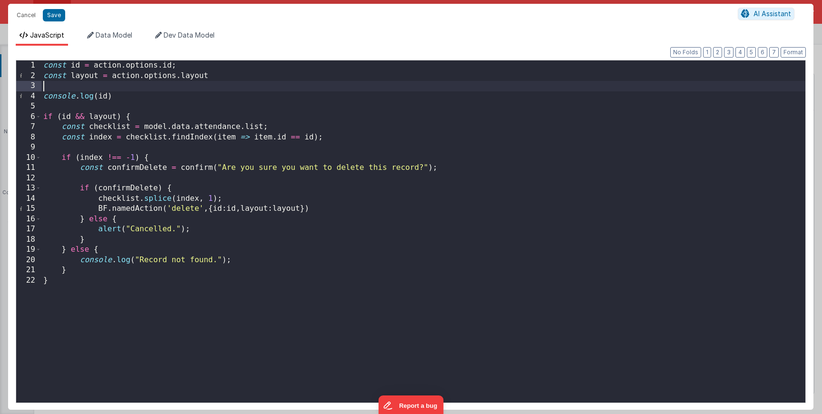
click at [143, 90] on div "const id = action . options . id ; const layout = action . options . layout con…" at bounding box center [423, 241] width 764 height 362
click at [143, 91] on div "const id = action . options . id ; const layout = action . options . layout con…" at bounding box center [423, 241] width 764 height 362
click at [143, 93] on div "const id = action . options . id ; const layout = action . options . layout con…" at bounding box center [423, 241] width 764 height 362
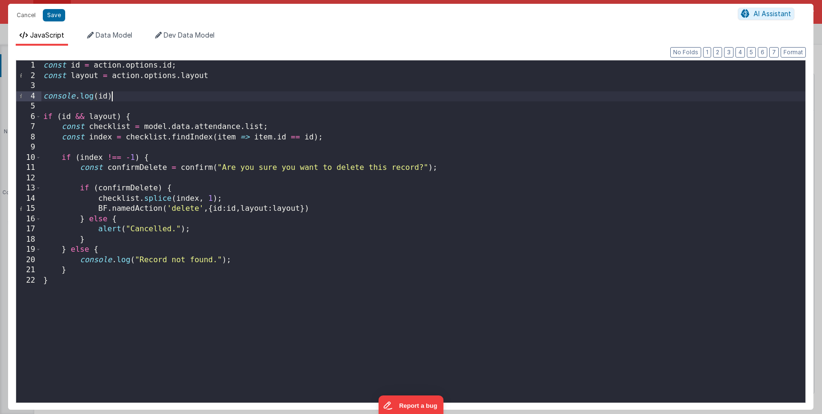
click at [143, 93] on div "const id = action . options . id ; const layout = action . options . layout con…" at bounding box center [423, 241] width 764 height 362
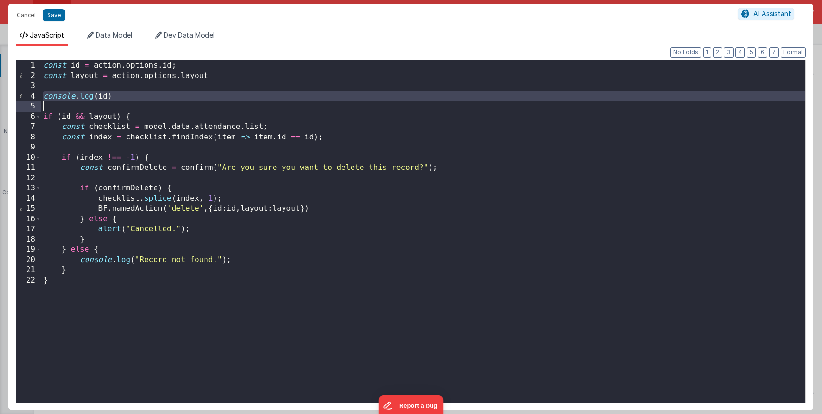
click at [143, 93] on div "const id = action . options . id ; const layout = action . options . layout con…" at bounding box center [423, 241] width 764 height 362
click at [137, 97] on div "const id = action . options . id ; const layout = action . options . layout con…" at bounding box center [423, 241] width 764 height 362
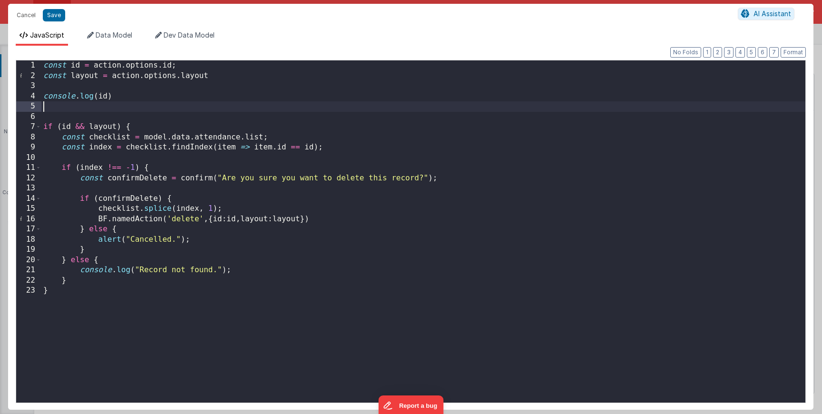
paste textarea
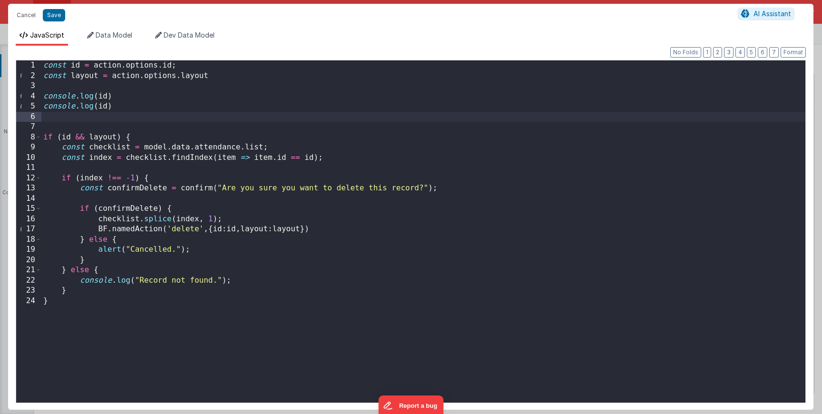
click at [106, 108] on div "const id = action . options . id ; const layout = action . options . layout con…" at bounding box center [423, 241] width 764 height 362
click at [44, 19] on button "Save" at bounding box center [54, 15] width 22 height 12
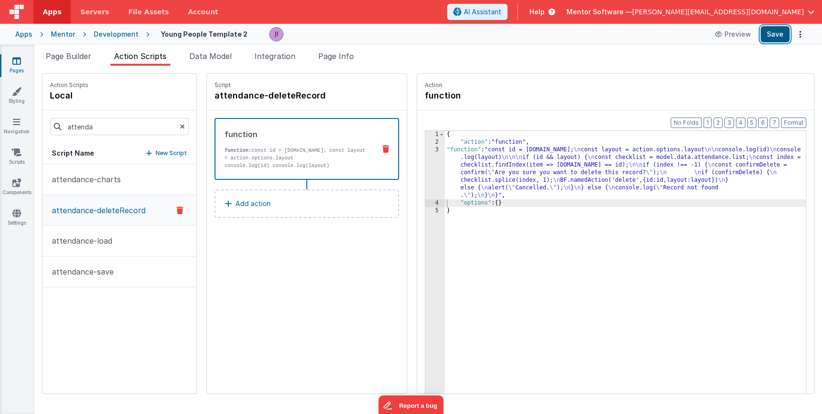
click at [773, 35] on button "Save" at bounding box center [774, 34] width 29 height 16
click at [69, 51] on span "Page Builder" at bounding box center [69, 56] width 46 height 10
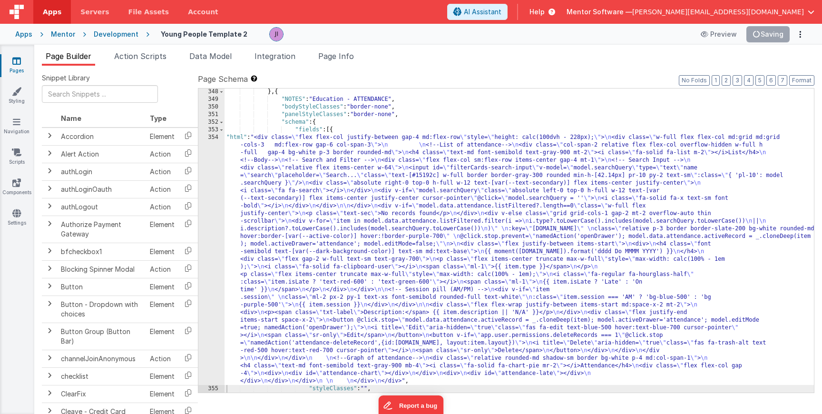
click at [317, 239] on div "} , { "NOTES" : "Education - ATTENDANCE" , "bodyStyleClasses" : "border-none" ,…" at bounding box center [518, 247] width 589 height 319
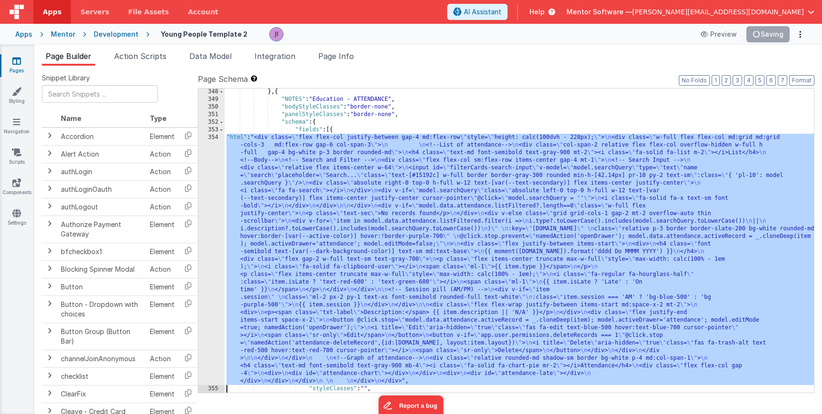
click at [213, 232] on div "354" at bounding box center [211, 259] width 26 height 251
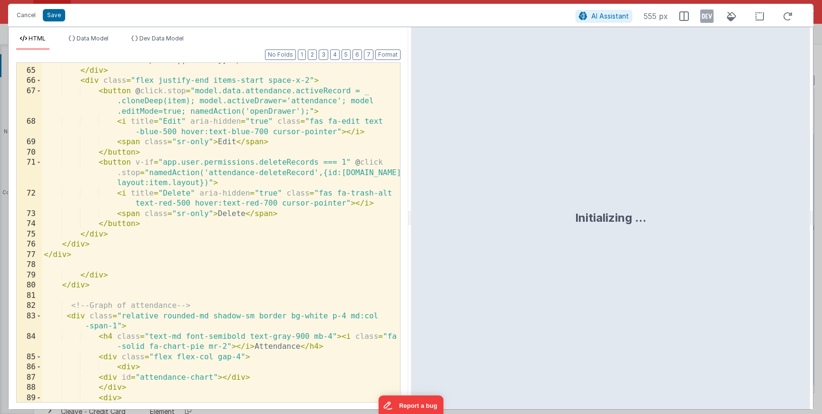
scroll to position [907, 0]
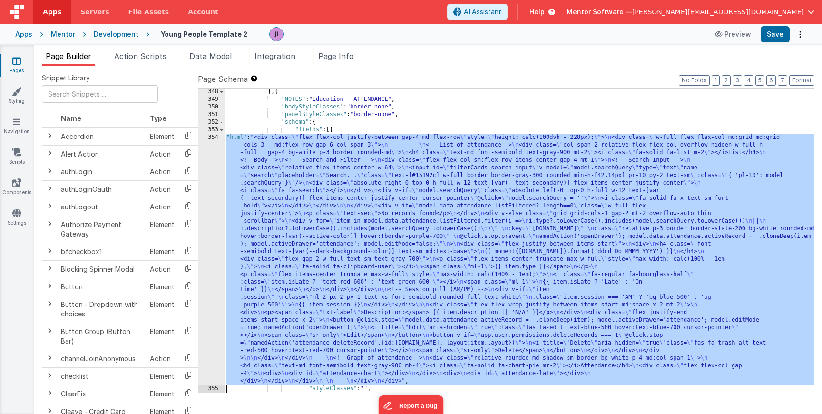
click at [289, 280] on div "} , { "NOTES" : "Education - ATTENDANCE" , "bodyStyleClasses" : "border-none" ,…" at bounding box center [518, 247] width 589 height 319
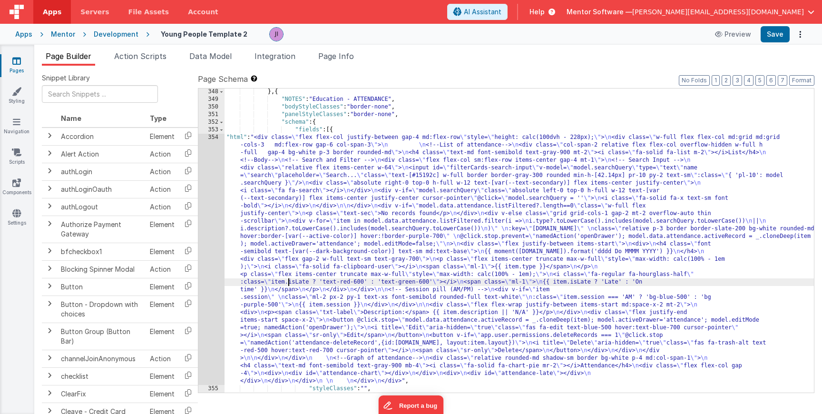
click at [205, 219] on div "354" at bounding box center [211, 259] width 26 height 251
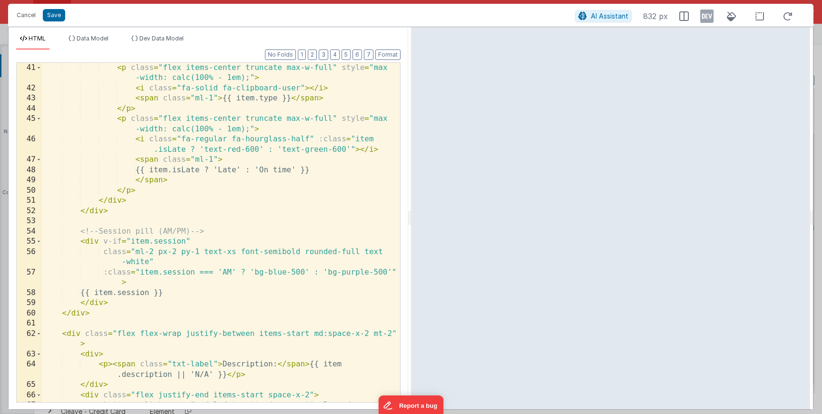
scroll to position [518, 0]
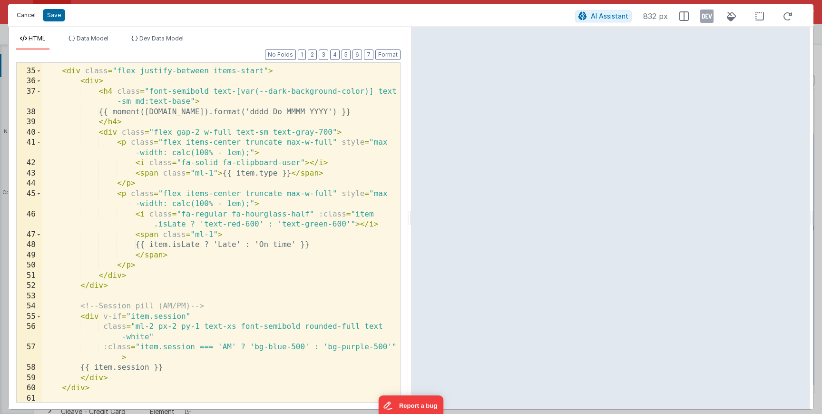
click at [26, 14] on button "Cancel" at bounding box center [26, 15] width 29 height 13
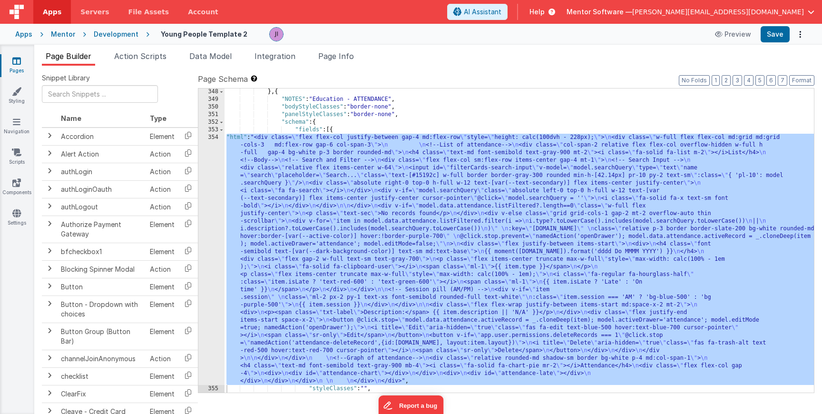
click at [381, 288] on div "} , { "NOTES" : "Education - ATTENDANCE" , "bodyStyleClasses" : "border-none" ,…" at bounding box center [518, 247] width 589 height 319
